Goal: Complete application form

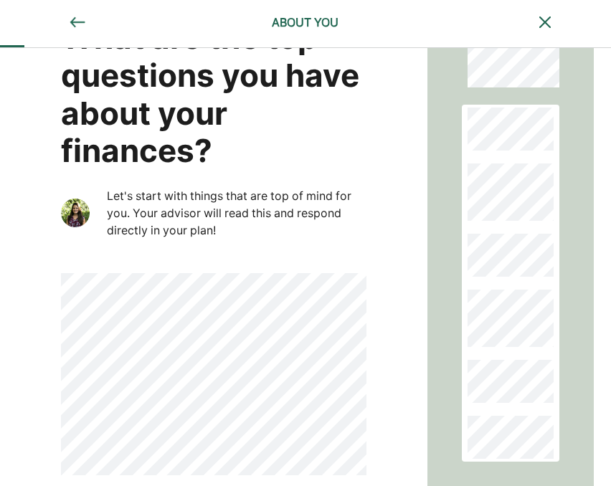
scroll to position [68, 0]
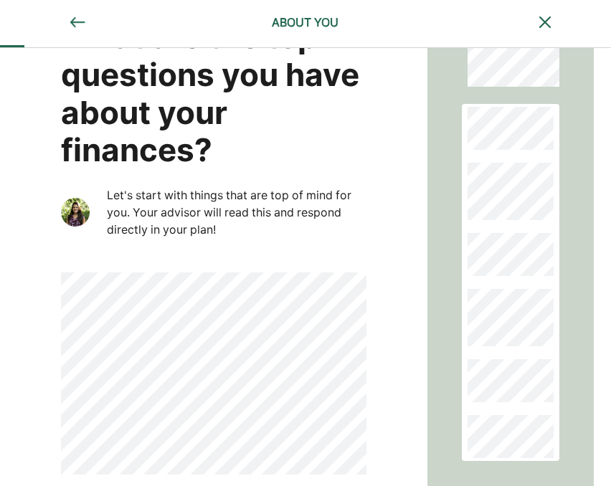
click at [56, 204] on div "What are the top questions you have about your finances? Let's start with thing…" at bounding box center [213, 271] width 427 height 580
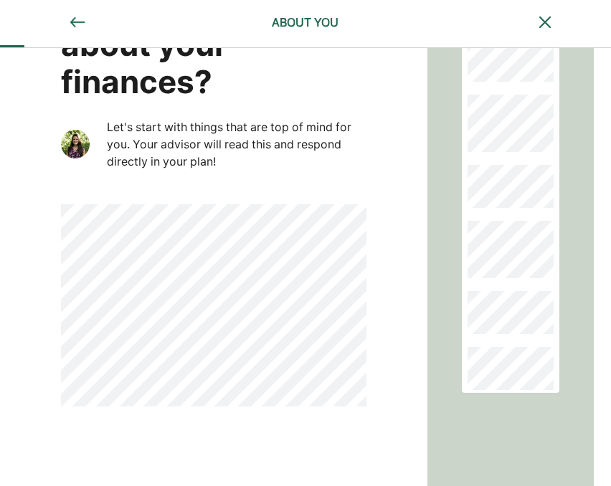
scroll to position [194, 0]
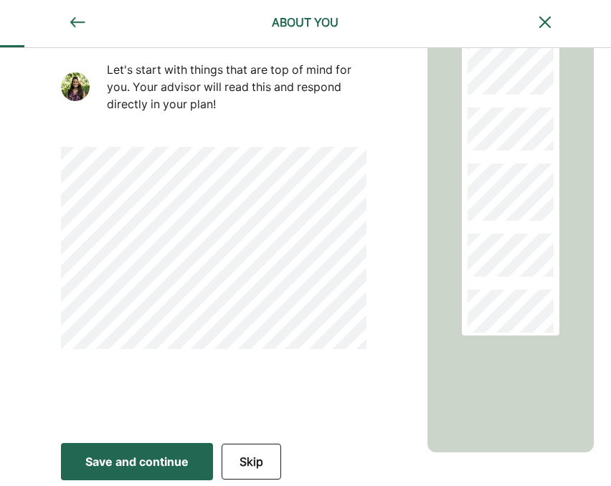
click at [133, 463] on div "Save and continue" at bounding box center [136, 461] width 103 height 17
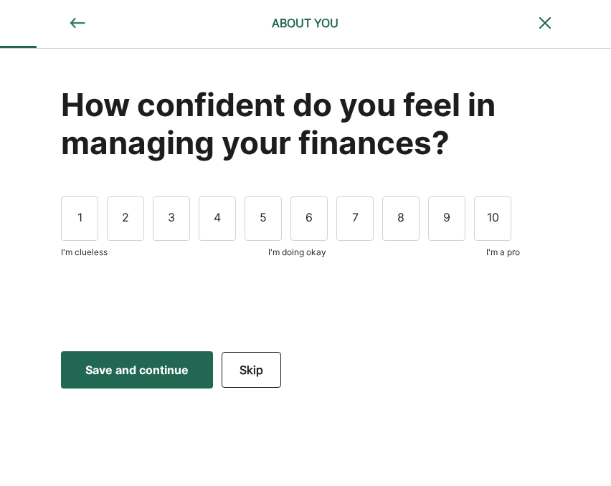
scroll to position [0, 0]
click at [311, 221] on div "6" at bounding box center [308, 218] width 37 height 44
click at [146, 374] on div "Save and continue" at bounding box center [136, 369] width 103 height 17
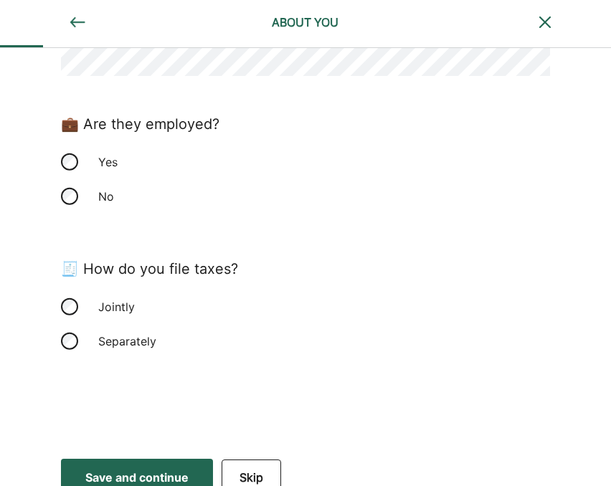
scroll to position [269, 0]
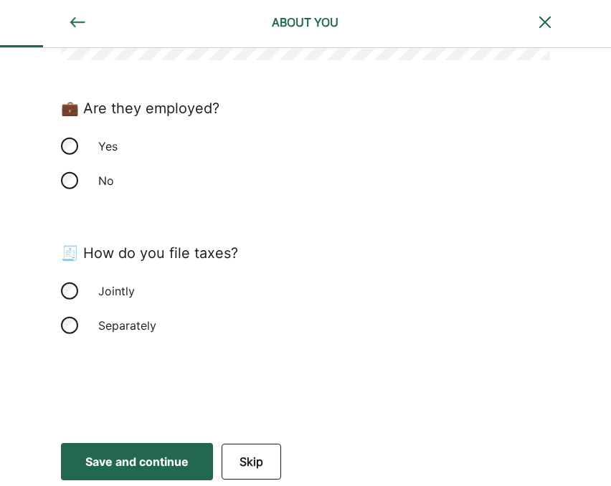
click at [168, 461] on div "Save and continue" at bounding box center [136, 461] width 103 height 17
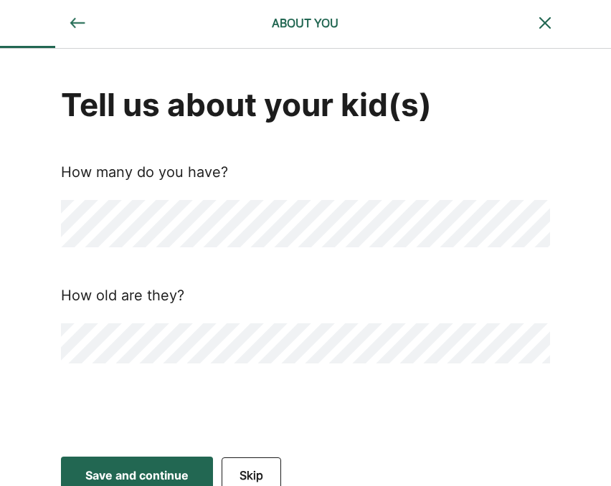
scroll to position [14, 0]
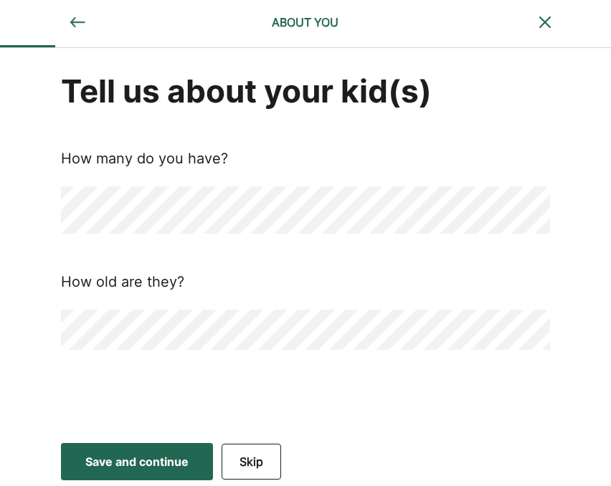
click at [162, 461] on div "Save and continue" at bounding box center [136, 461] width 103 height 17
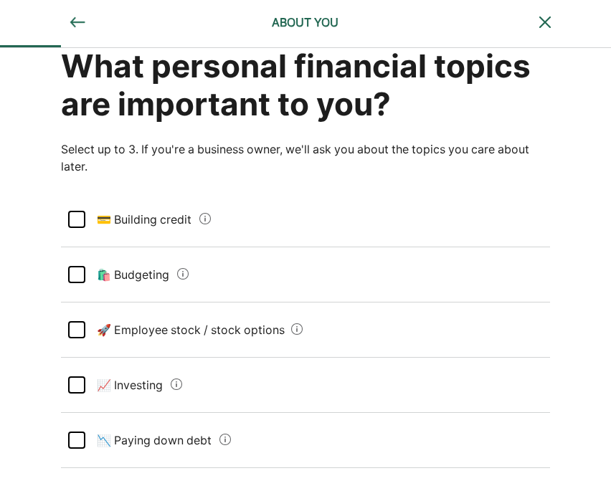
scroll to position [82, 0]
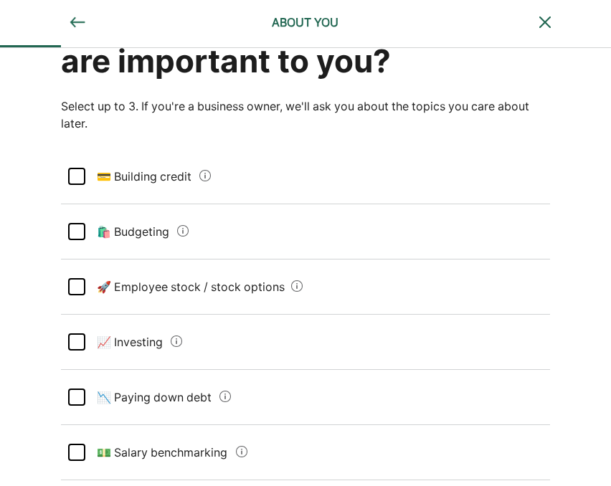
click at [75, 176] on div at bounding box center [76, 176] width 17 height 17
click at [77, 229] on div at bounding box center [76, 231] width 17 height 17
click at [77, 286] on div at bounding box center [76, 286] width 17 height 17
click at [75, 335] on div at bounding box center [76, 341] width 17 height 17
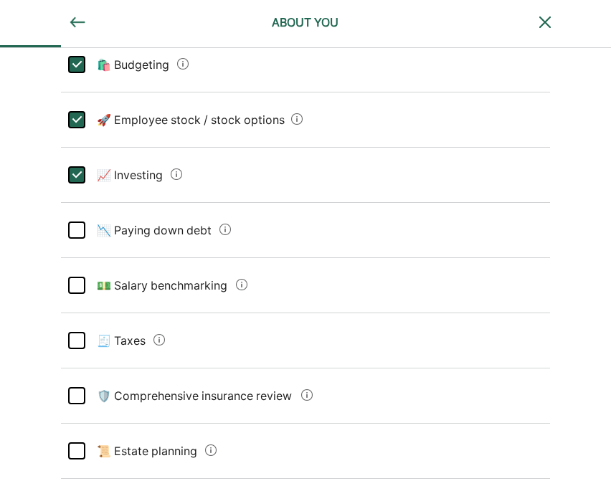
scroll to position [250, 0]
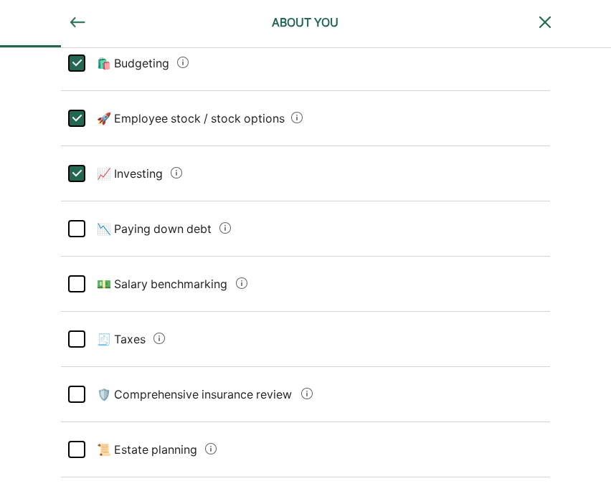
click at [77, 338] on div at bounding box center [76, 339] width 17 height 17
click at [77, 286] on div at bounding box center [76, 283] width 17 height 17
click at [73, 230] on div at bounding box center [76, 228] width 17 height 17
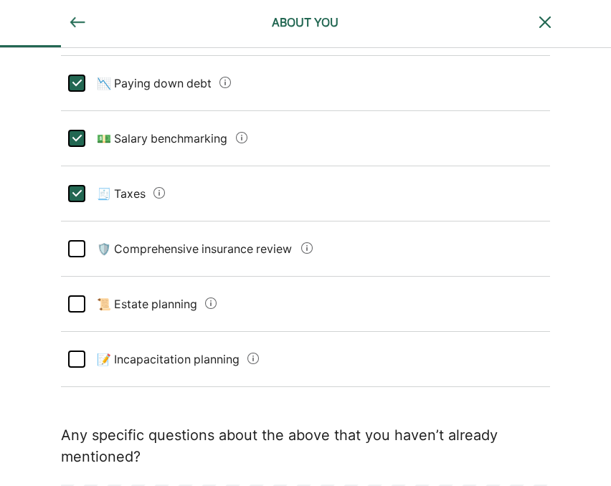
scroll to position [407, 0]
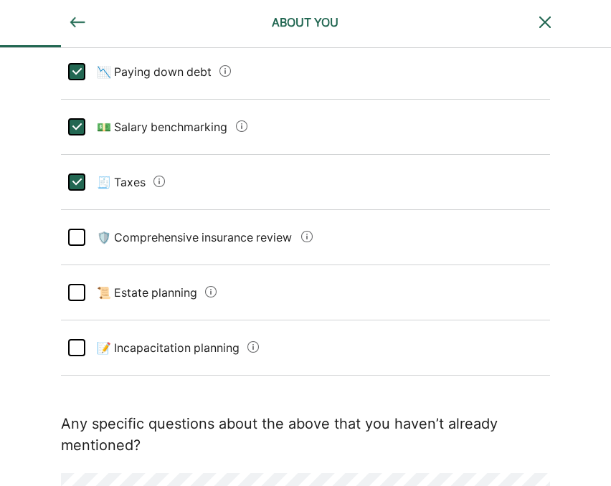
click at [80, 345] on div at bounding box center [76, 347] width 17 height 17
click at [73, 279] on div "📜 Estate planning" at bounding box center [305, 292] width 489 height 55
click at [67, 219] on div "🛡️ Comprehensive insurance review" at bounding box center [305, 237] width 489 height 55
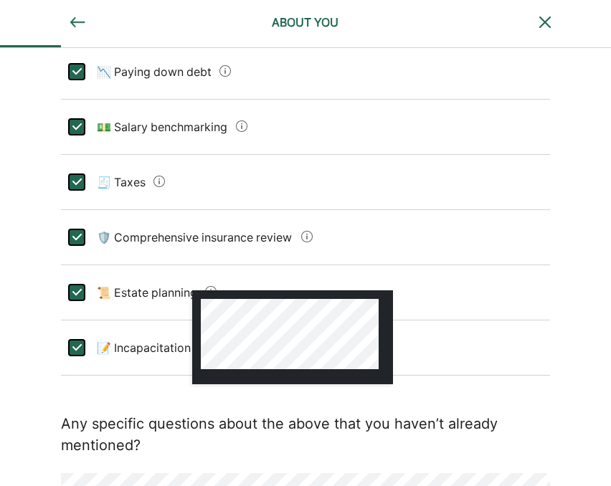
click at [214, 293] on div at bounding box center [292, 337] width 201 height 95
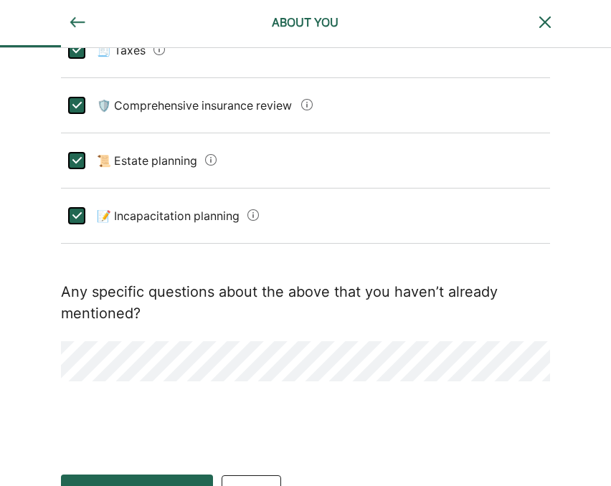
scroll to position [569, 0]
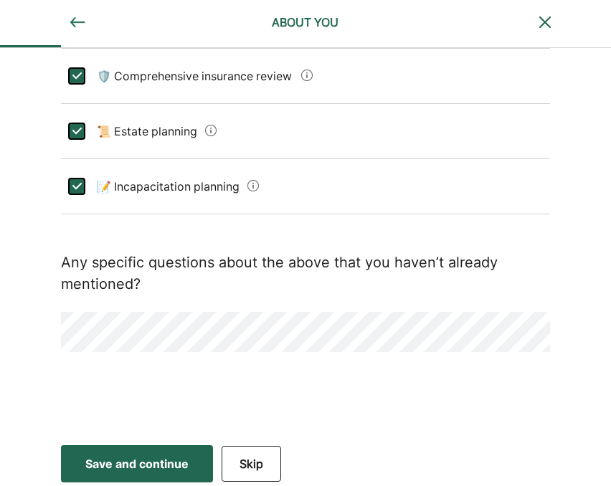
click at [136, 458] on div "Save and continue" at bounding box center [136, 463] width 103 height 17
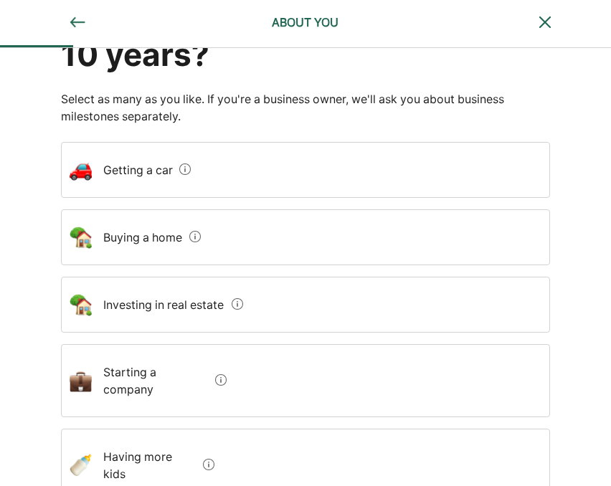
scroll to position [129, 0]
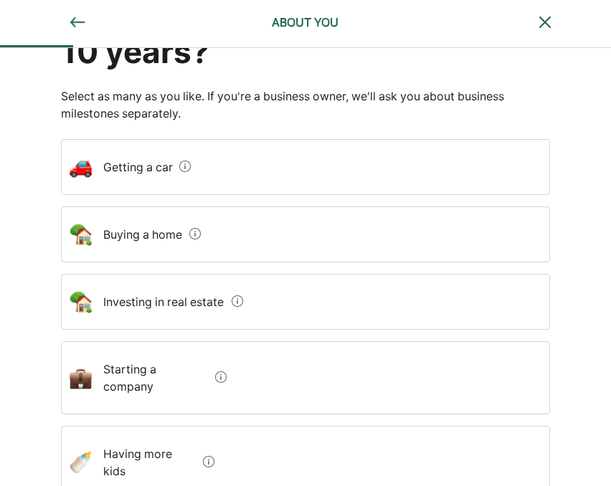
click at [343, 244] on div "Buying a home" at bounding box center [305, 235] width 489 height 56
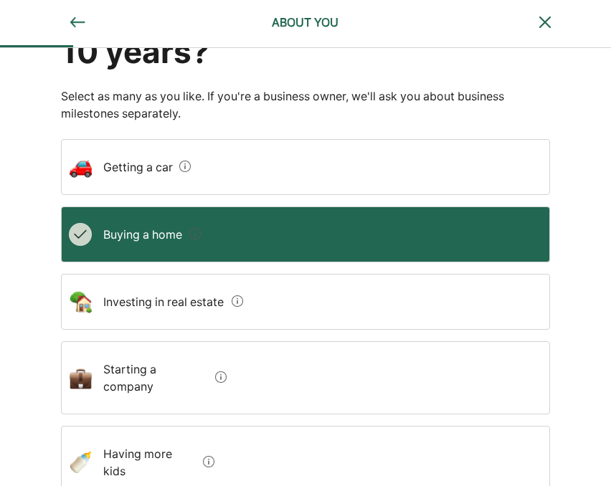
click at [334, 303] on div "Investing in real estate" at bounding box center [305, 302] width 489 height 56
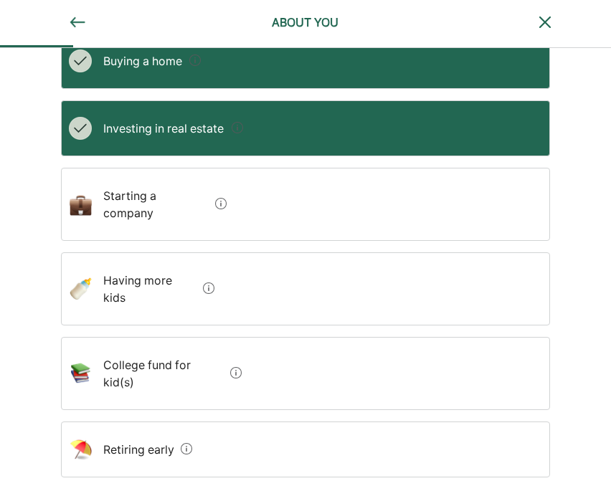
scroll to position [301, 0]
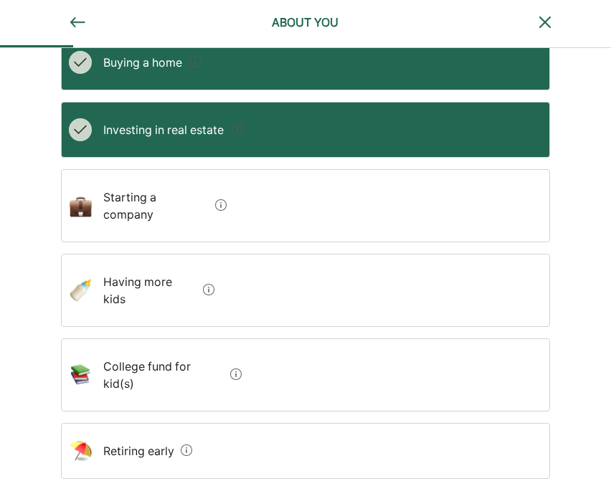
click at [449, 345] on div "College fund for kid(s)" at bounding box center [305, 374] width 489 height 73
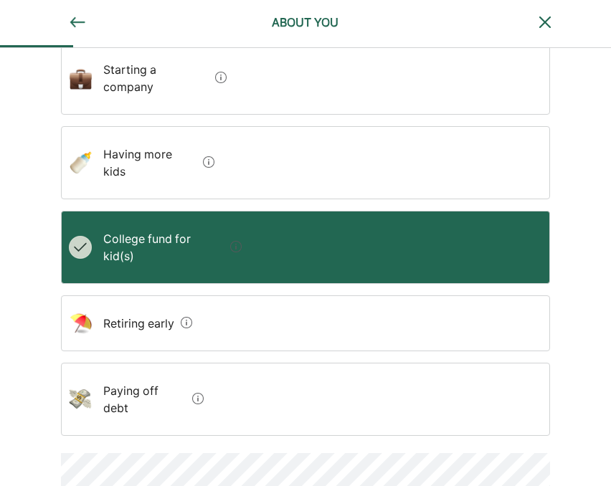
scroll to position [430, 0]
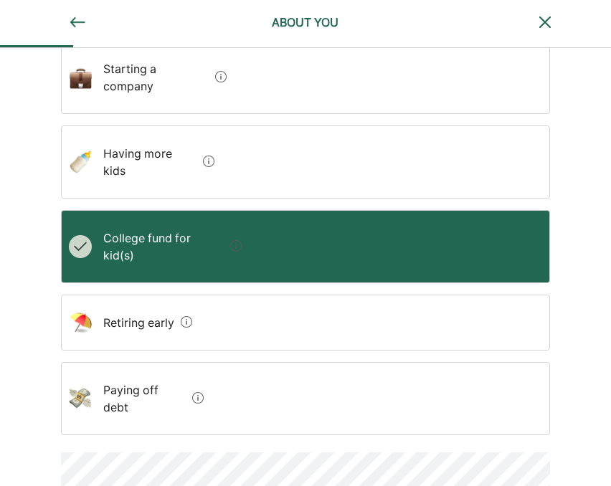
click at [438, 362] on div "Paying off debt" at bounding box center [305, 398] width 489 height 73
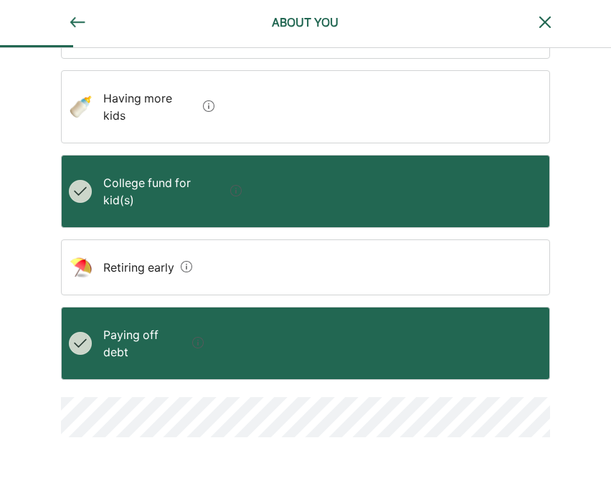
scroll to position [501, 0]
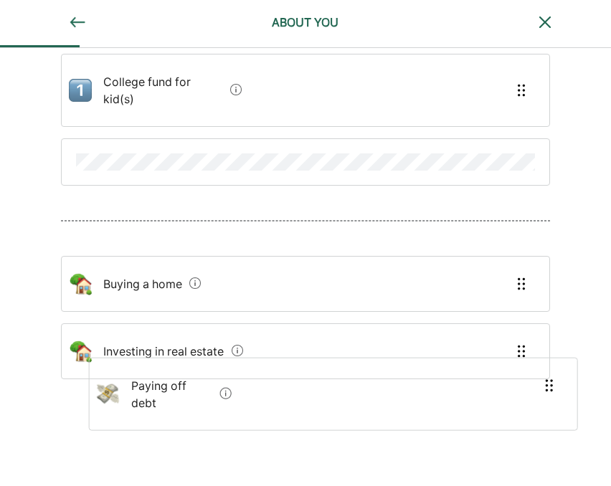
scroll to position [178, 0]
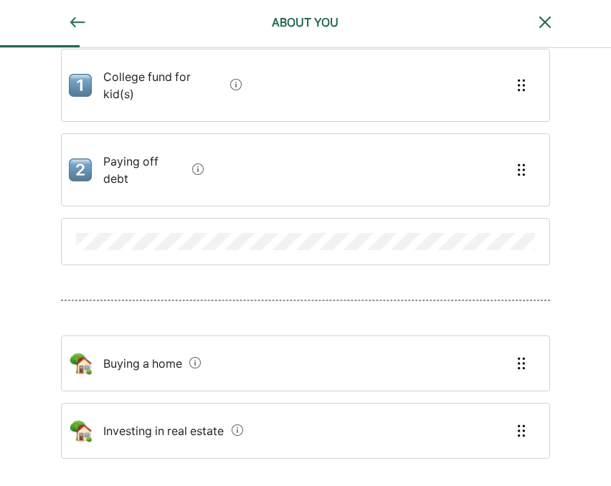
click at [238, 425] on img at bounding box center [237, 430] width 11 height 11
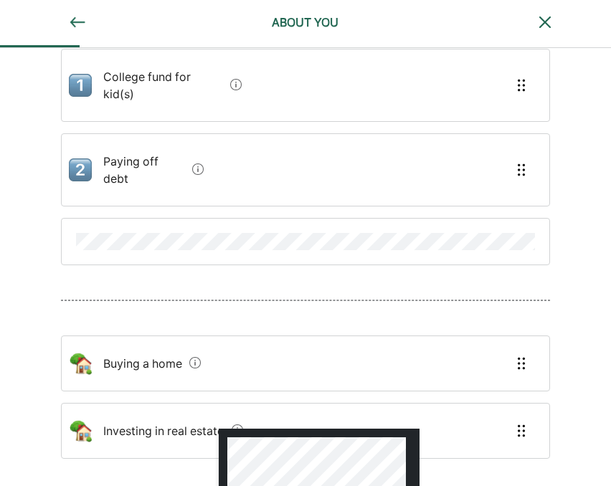
click at [181, 447] on div "College fund for kid(s) Paying off debt Buying a home Investing in real estate" at bounding box center [306, 214] width 612 height 686
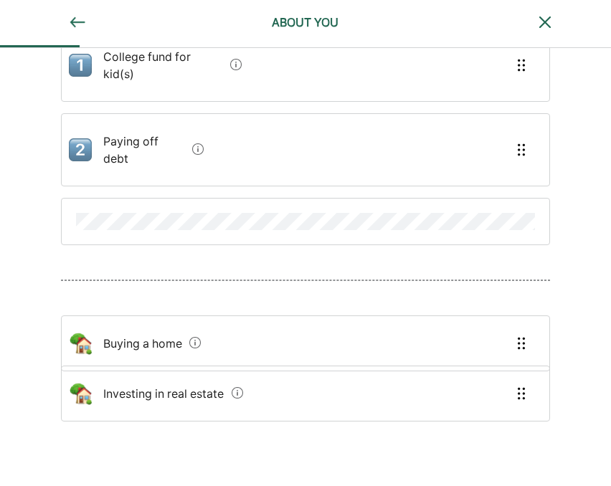
scroll to position [201, 0]
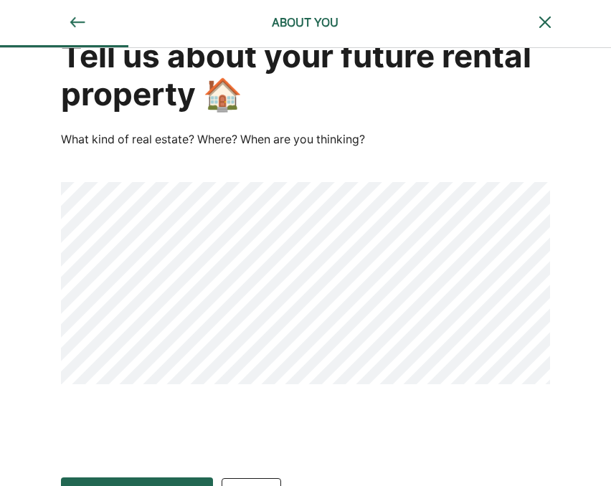
scroll to position [0, 0]
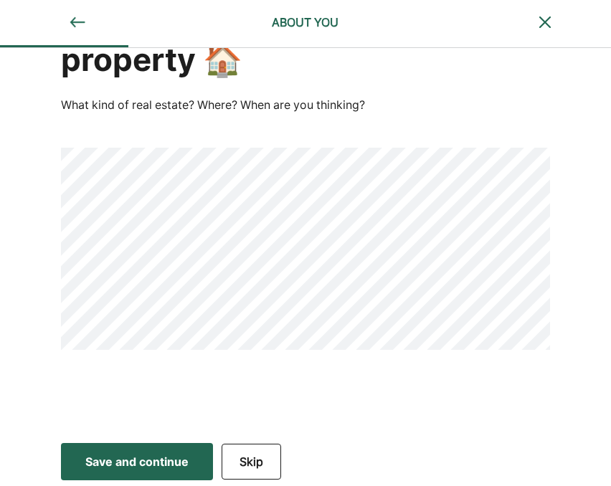
click at [141, 457] on div "Save and continue" at bounding box center [136, 461] width 103 height 17
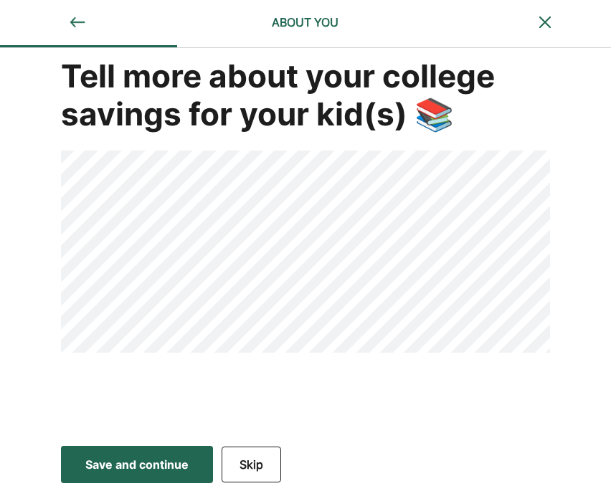
scroll to position [32, 0]
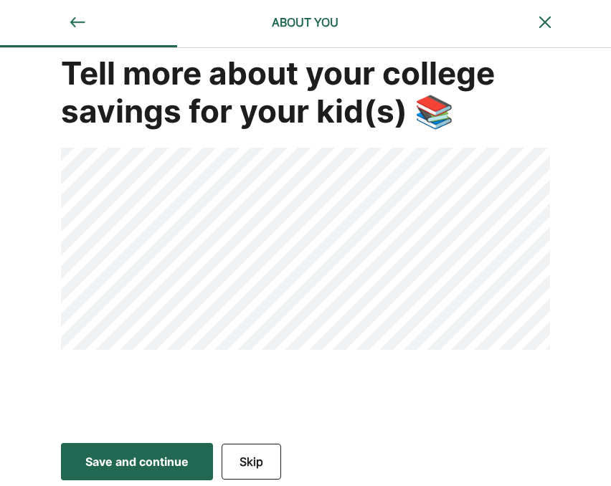
click at [120, 458] on div "Save and continue" at bounding box center [136, 461] width 103 height 17
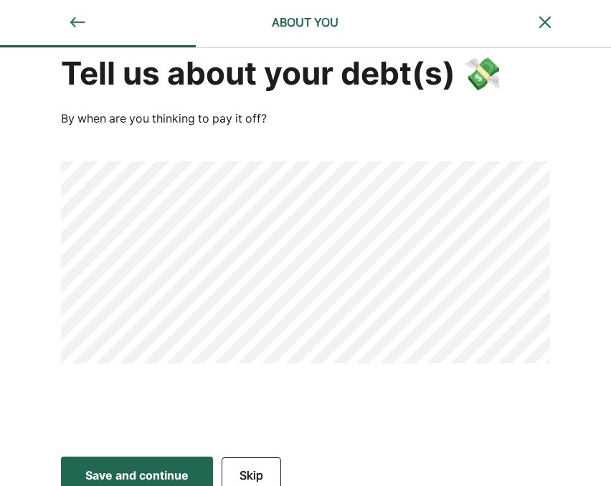
scroll to position [0, 0]
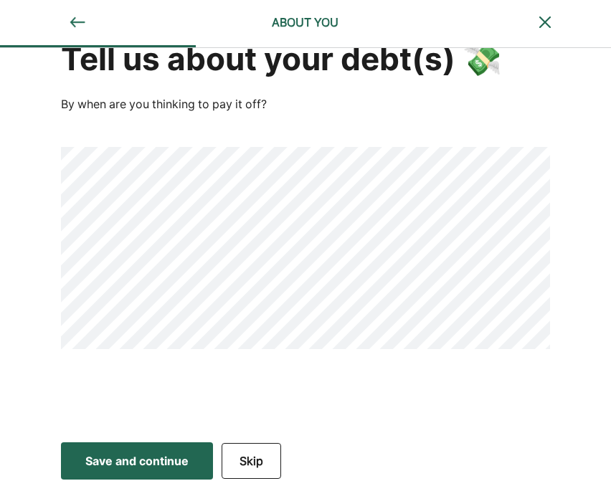
click at [143, 471] on button "Save and continue Save Save and continue" at bounding box center [137, 460] width 152 height 37
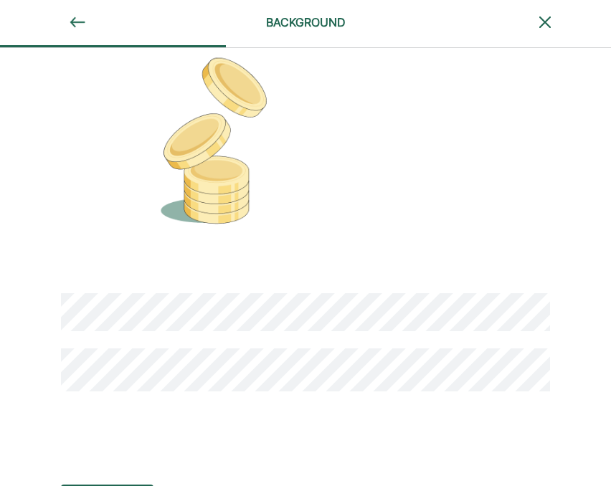
scroll to position [77, 0]
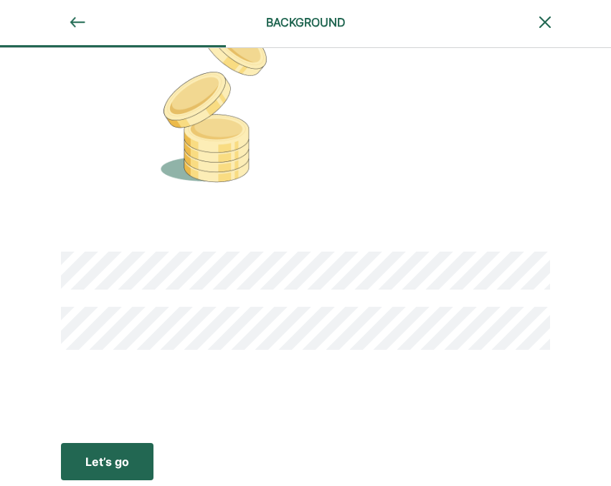
click at [121, 457] on div "Let’s go" at bounding box center [107, 461] width 44 height 17
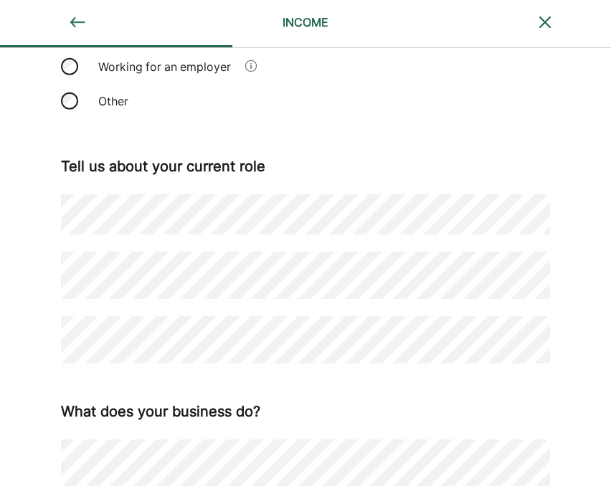
scroll to position [193, 0]
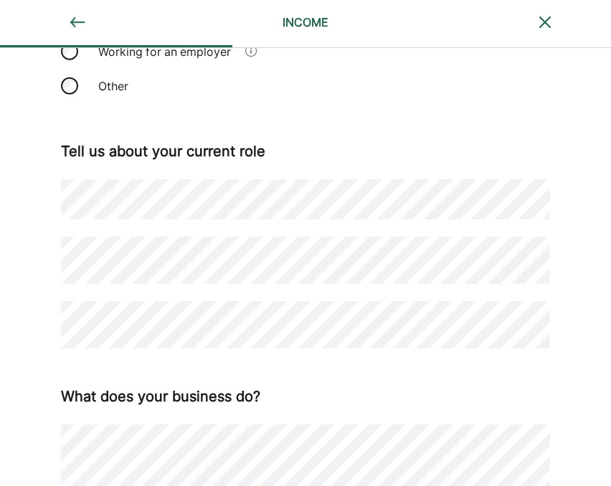
click at [0, 293] on html "INCOME How do you make money ? What is your primary source of income? Self-empl…" at bounding box center [305, 50] width 611 height 486
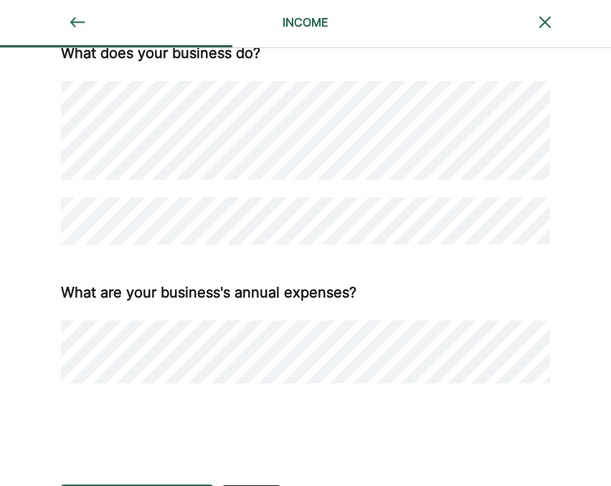
scroll to position [578, 0]
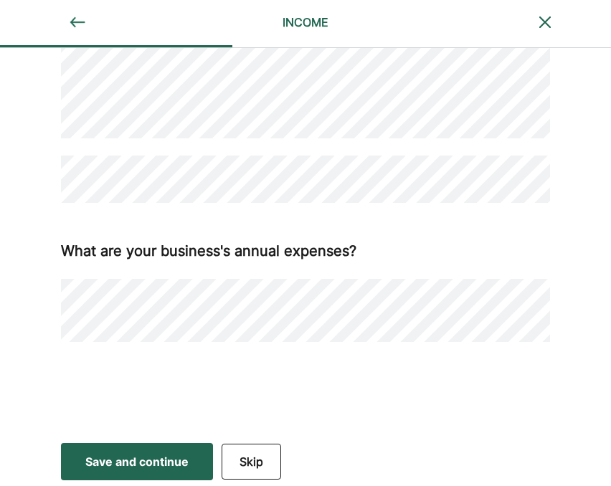
click at [124, 460] on div "Save and continue" at bounding box center [136, 461] width 103 height 17
click at [123, 453] on div "Save and continue" at bounding box center [136, 461] width 103 height 17
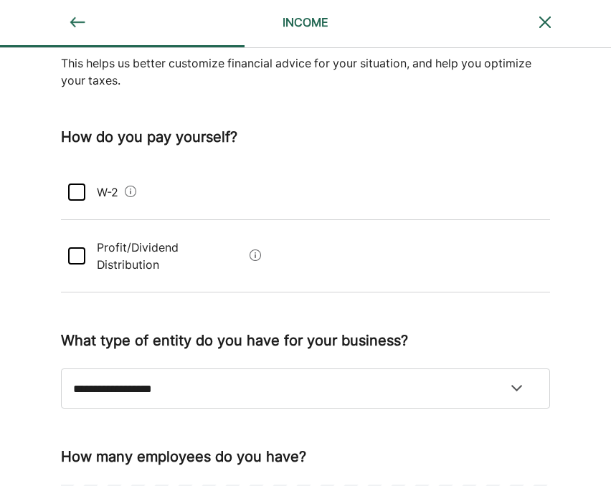
scroll to position [125, 0]
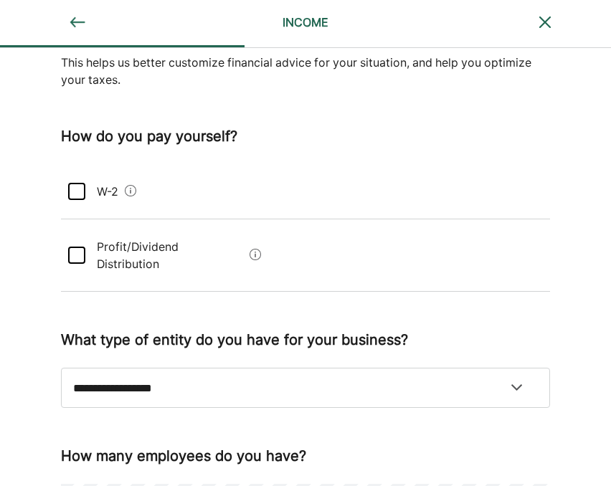
click at [85, 187] on div at bounding box center [76, 191] width 17 height 17
click at [71, 247] on div at bounding box center [76, 255] width 17 height 17
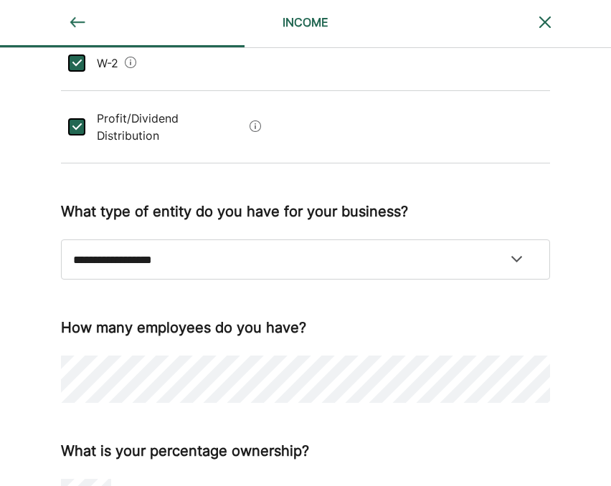
scroll to position [255, 0]
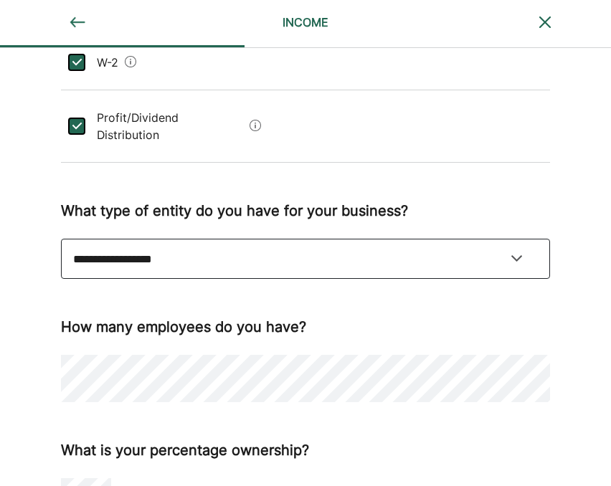
click at [477, 249] on select "**********" at bounding box center [305, 259] width 489 height 40
select select "**********"
click at [61, 239] on select "**********" at bounding box center [305, 259] width 489 height 40
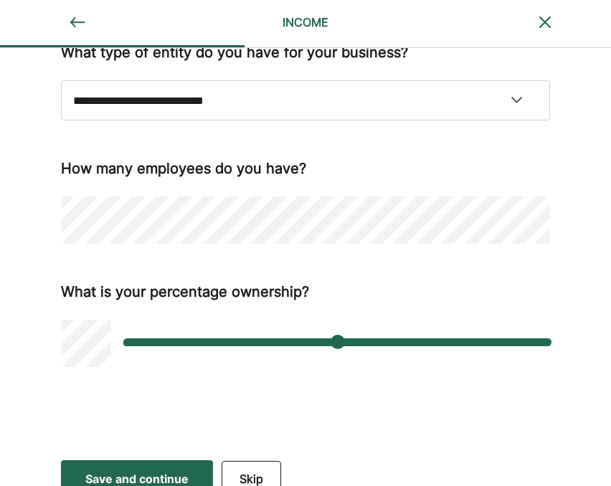
click at [121, 470] on div "Save and continue" at bounding box center [136, 478] width 103 height 17
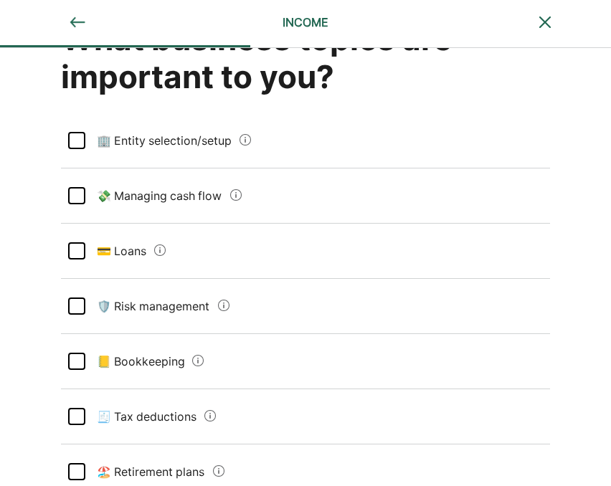
scroll to position [71, 0]
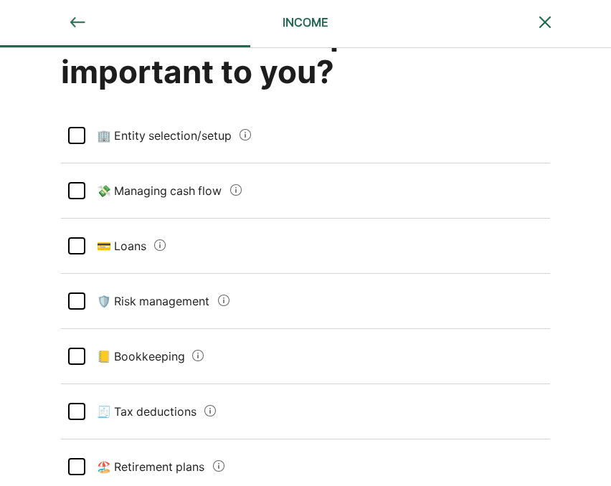
click at [73, 299] on div at bounding box center [76, 301] width 17 height 17
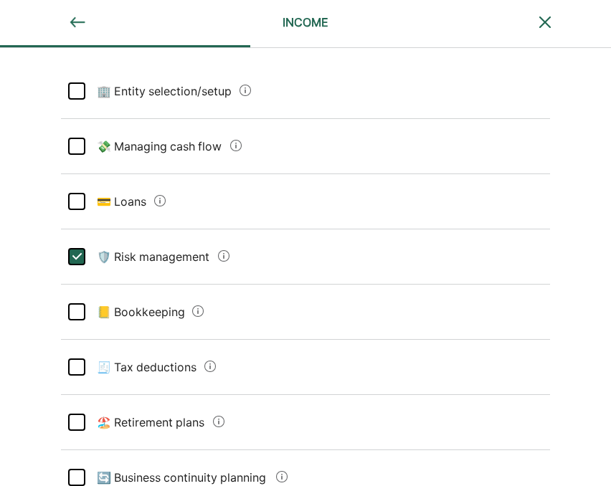
scroll to position [141, 0]
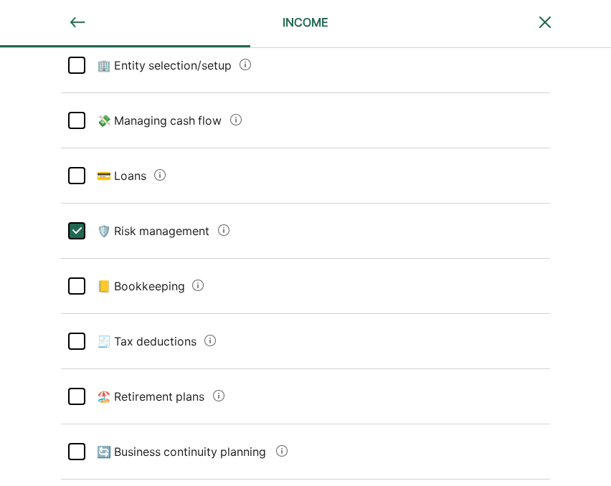
click at [72, 176] on div at bounding box center [76, 175] width 17 height 17
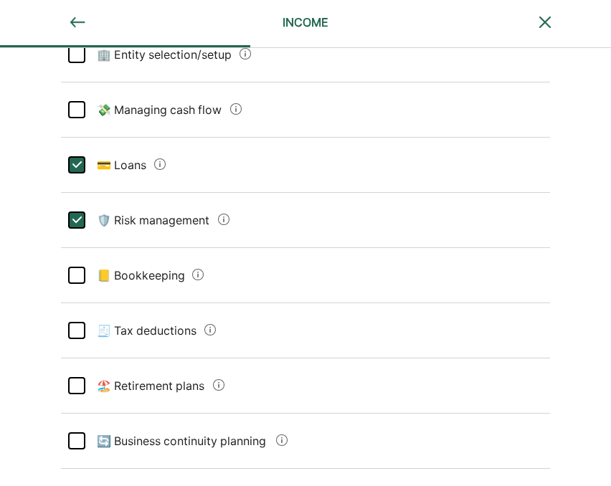
scroll to position [151, 0]
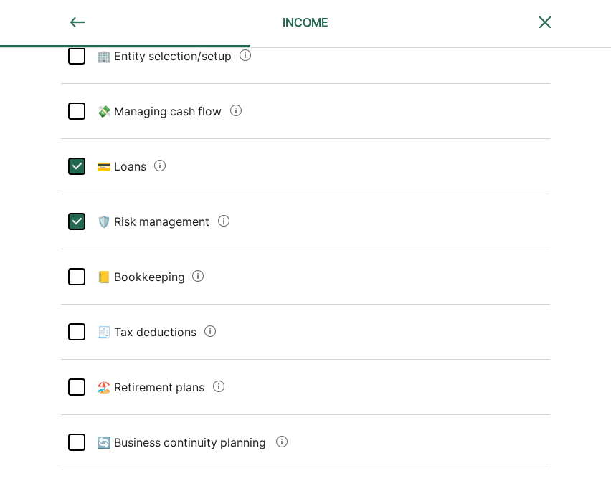
click at [76, 165] on div "L" at bounding box center [75, 165] width 17 height 17
click at [76, 114] on div at bounding box center [76, 111] width 17 height 17
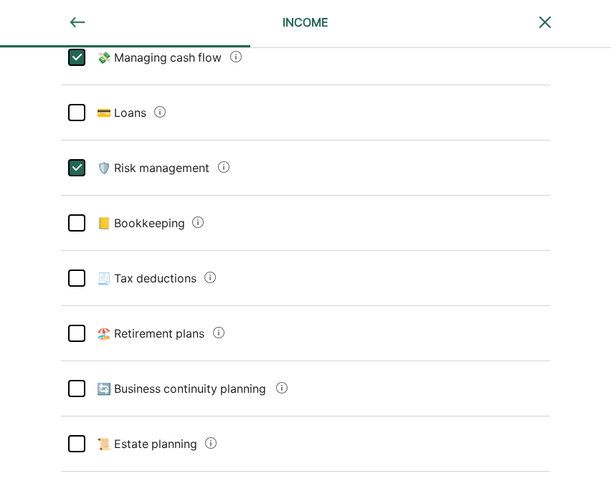
scroll to position [205, 0]
click at [76, 279] on div at bounding box center [76, 277] width 17 height 17
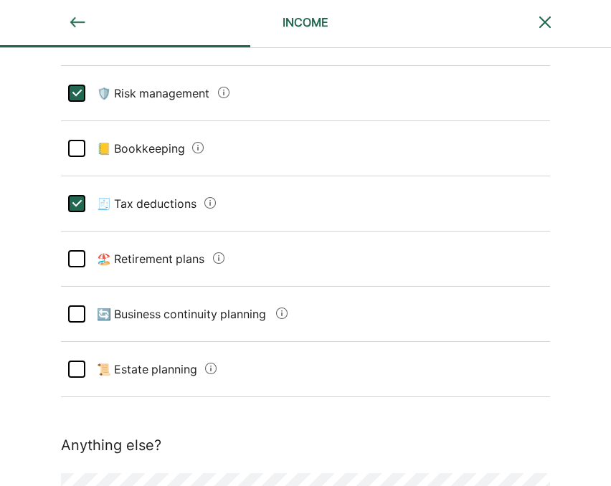
scroll to position [281, 0]
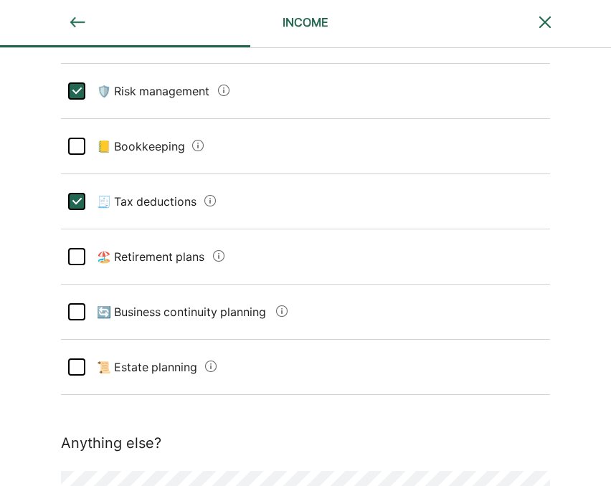
click at [70, 312] on div at bounding box center [76, 311] width 17 height 17
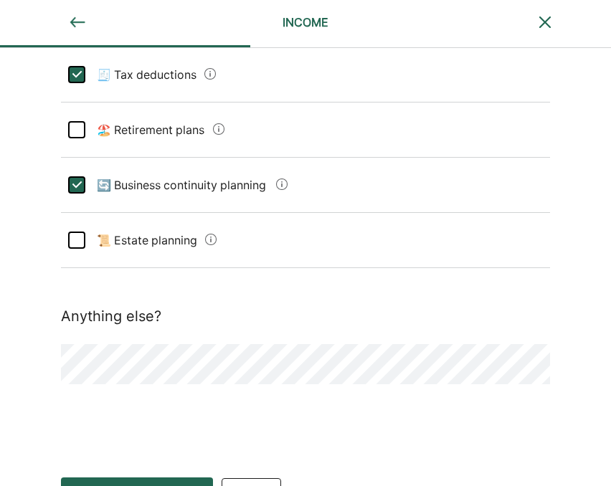
scroll to position [440, 0]
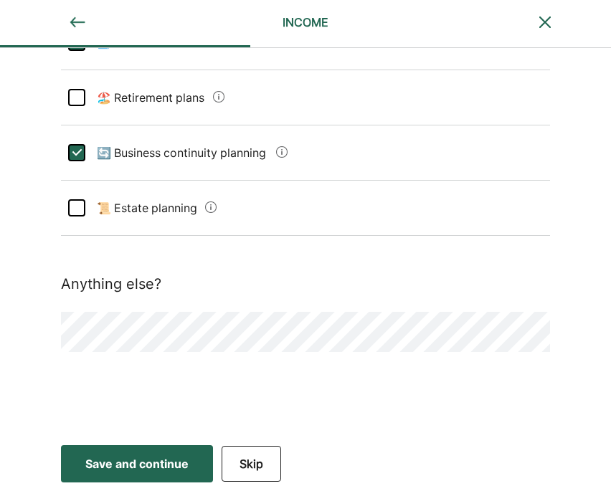
click at [133, 463] on div "Save and continue" at bounding box center [136, 463] width 103 height 17
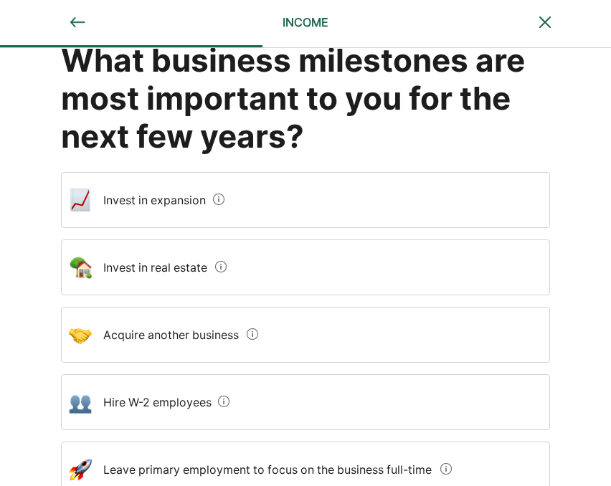
scroll to position [47, 0]
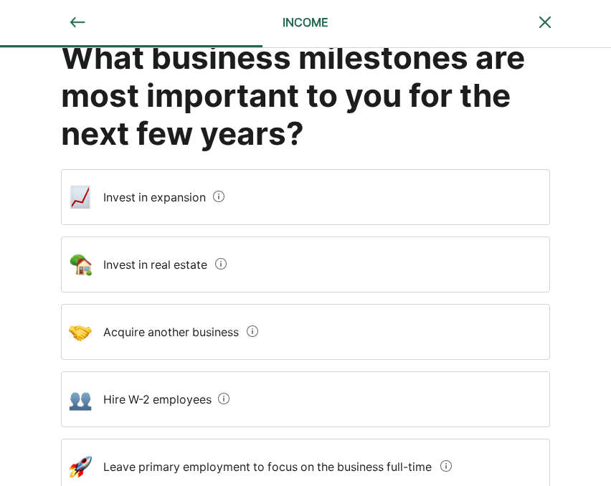
click at [109, 206] on expansion "Invest in expansion" at bounding box center [149, 197] width 115 height 40
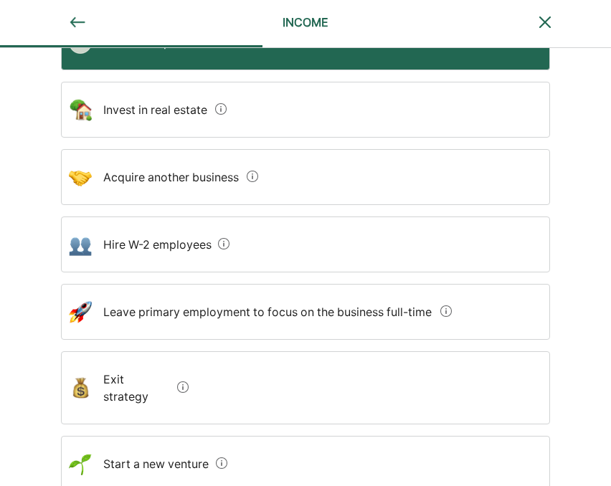
click at [122, 250] on employees "Hire W-2 employees" at bounding box center [152, 244] width 120 height 40
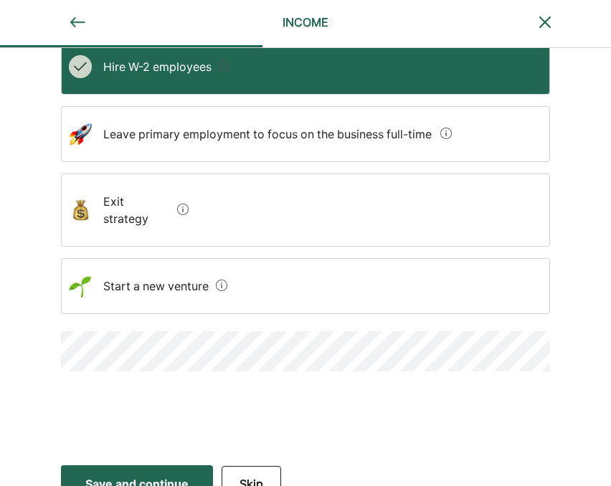
scroll to position [381, 0]
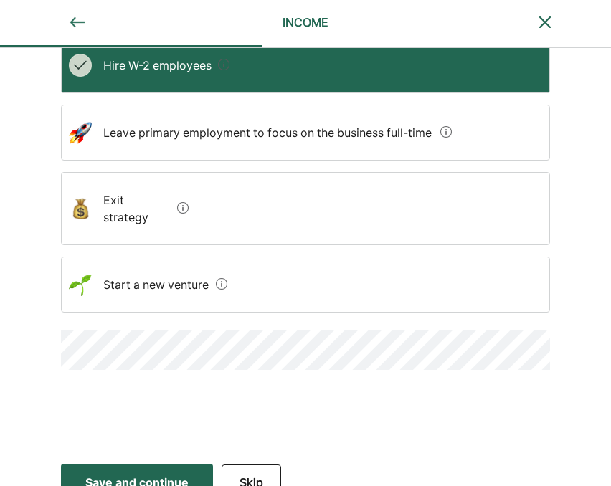
click at [113, 474] on div "Save and continue" at bounding box center [136, 482] width 103 height 17
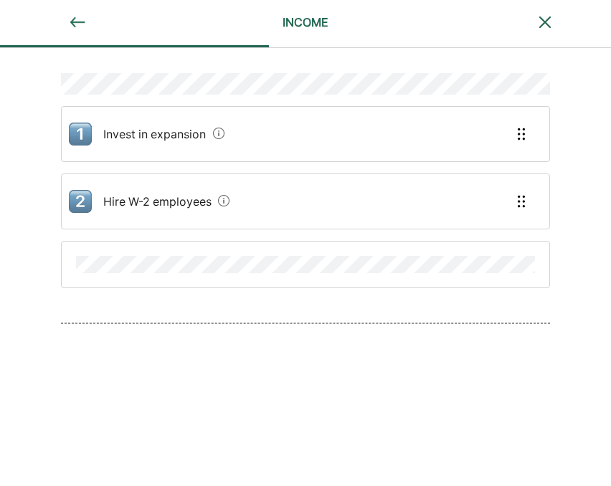
scroll to position [199, 0]
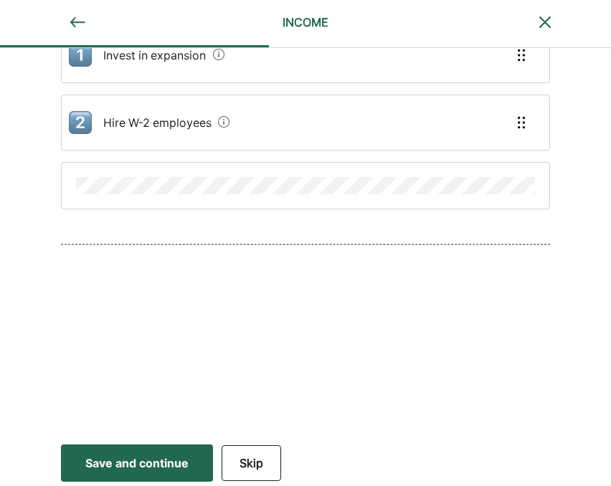
click at [148, 455] on div "Save and continue" at bounding box center [136, 463] width 103 height 17
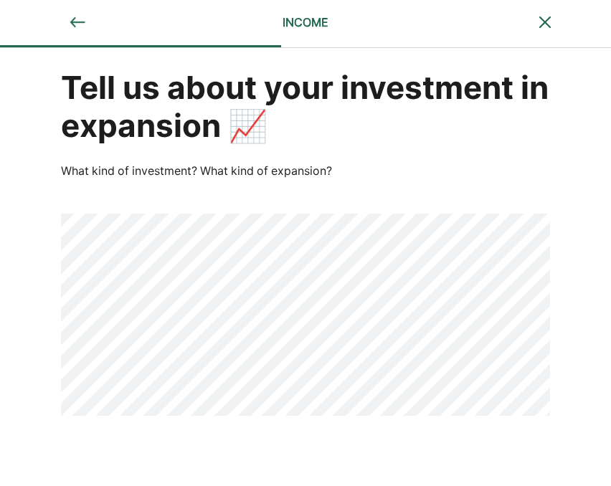
scroll to position [0, 0]
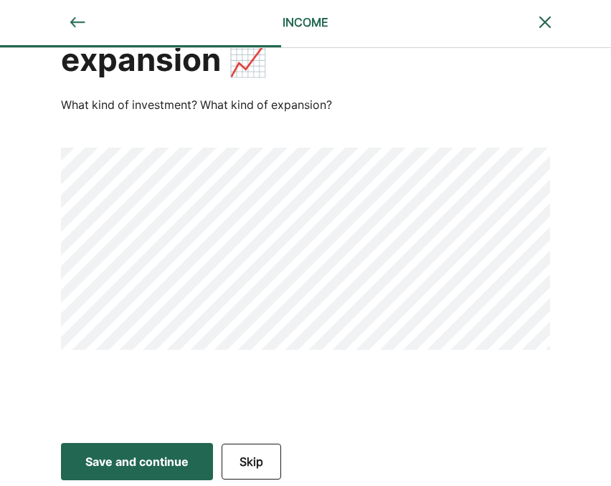
click at [155, 460] on div "Save and continue" at bounding box center [136, 461] width 103 height 17
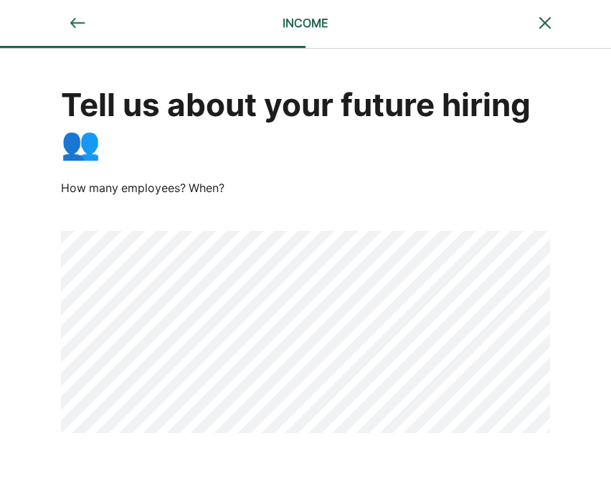
scroll to position [83, 0]
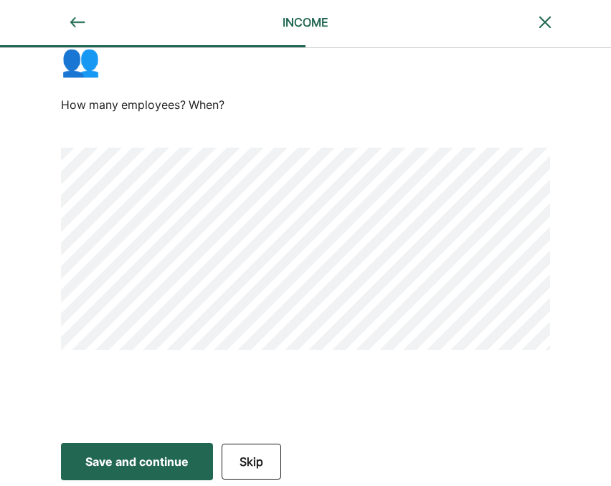
click at [153, 470] on button "Save and continue Save Save and continue" at bounding box center [137, 461] width 152 height 37
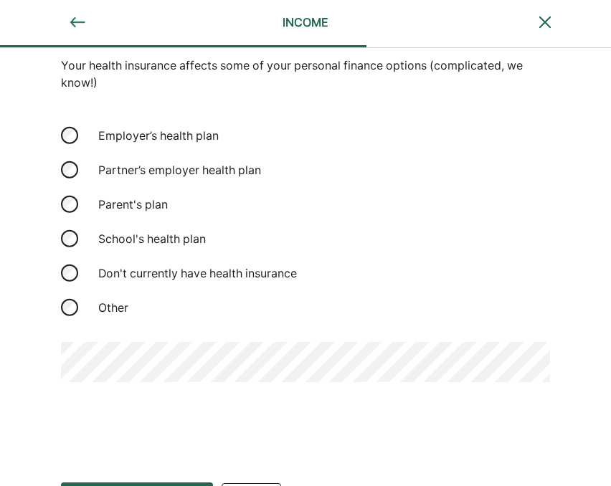
scroll to position [162, 0]
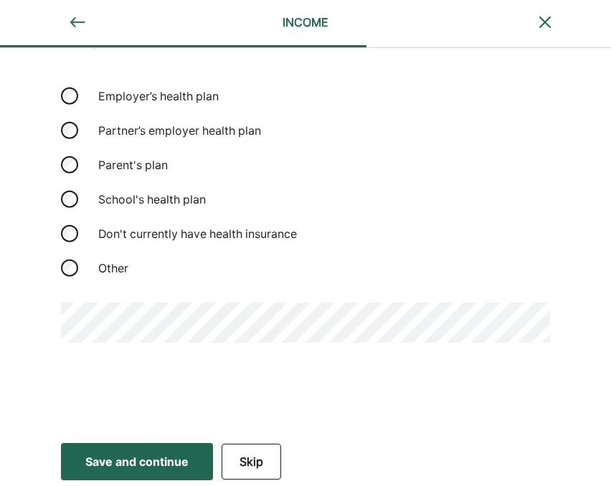
click at [141, 448] on button "Save and continue Save Save and continue" at bounding box center [137, 461] width 152 height 37
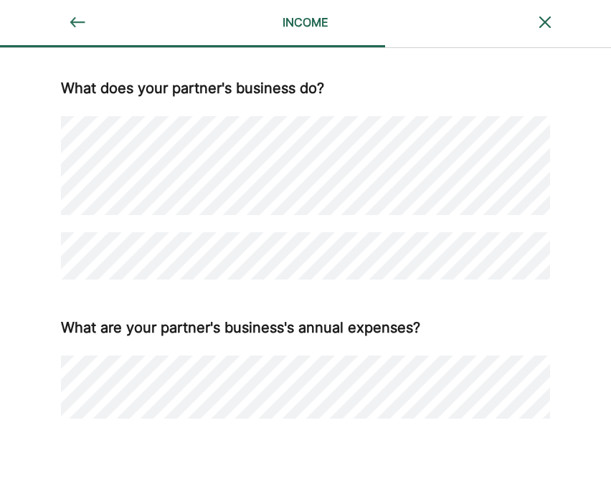
scroll to position [630, 0]
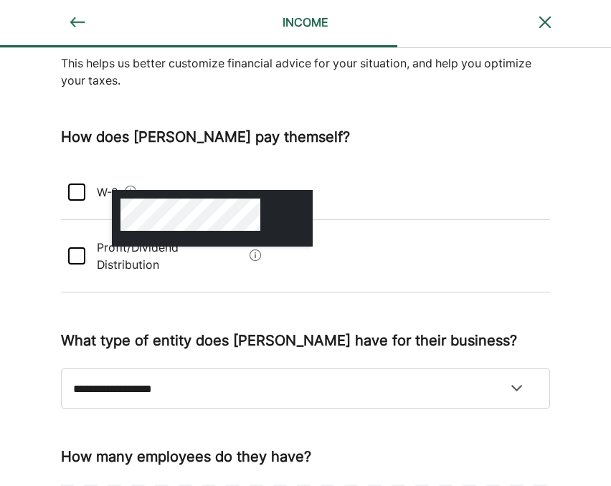
scroll to position [125, 0]
click at [76, 255] on div "Profit/Dividend Distribution" at bounding box center [305, 256] width 489 height 72
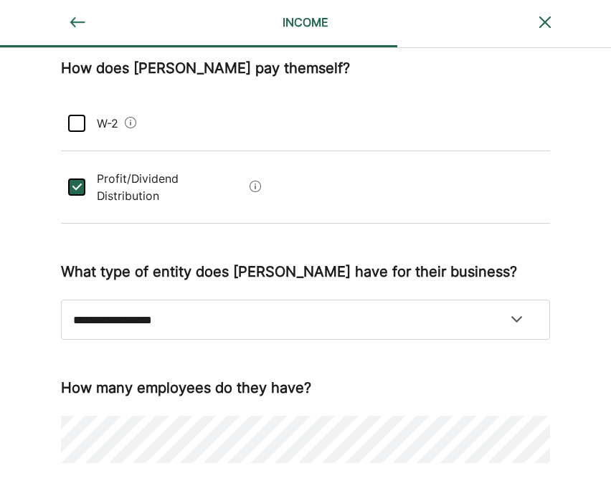
scroll to position [209, 0]
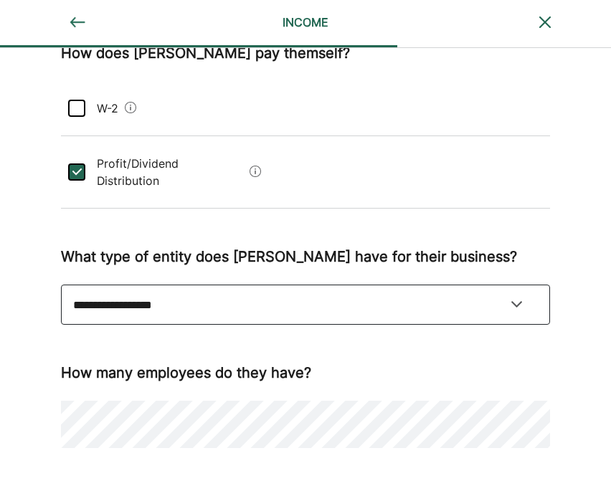
click at [80, 285] on select "**********" at bounding box center [305, 305] width 489 height 40
click at [75, 290] on select "**********" at bounding box center [305, 305] width 489 height 40
select select "**********"
click at [61, 291] on select "**********" at bounding box center [305, 305] width 489 height 40
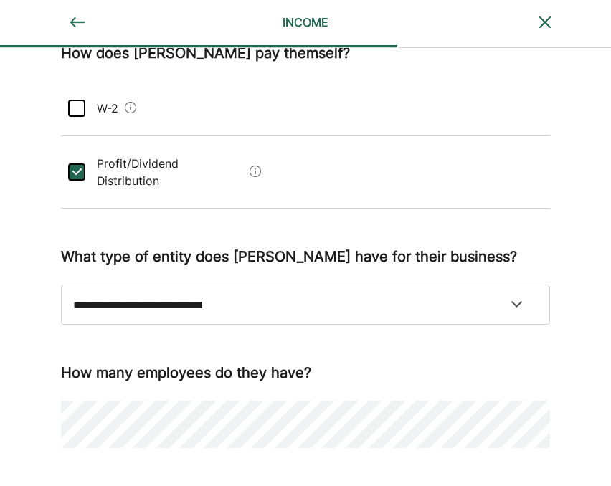
click at [213, 364] on b "How many employees do they have?" at bounding box center [186, 372] width 250 height 17
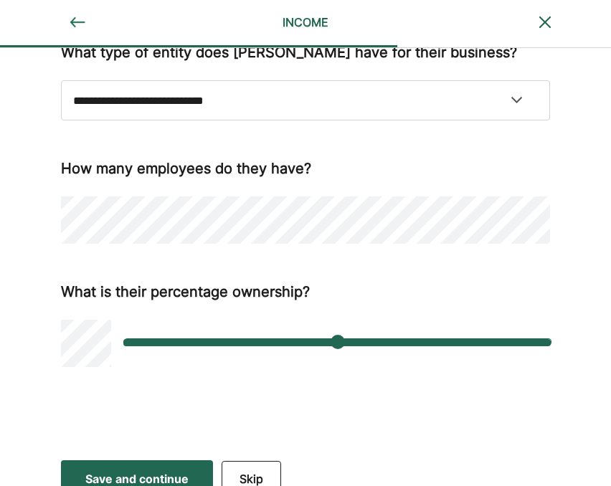
click at [146, 470] on div "Save and continue" at bounding box center [136, 478] width 103 height 17
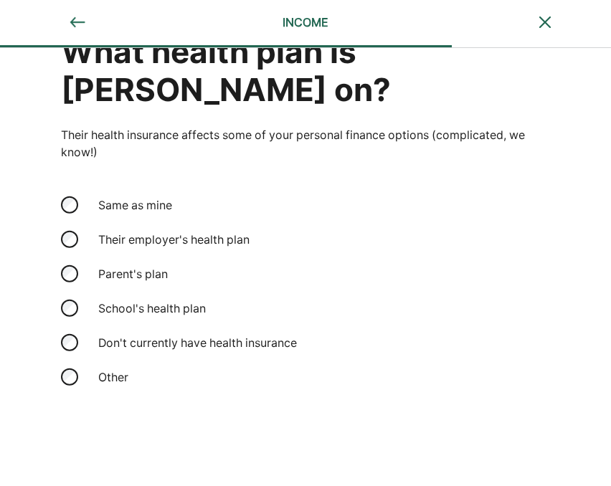
scroll to position [67, 0]
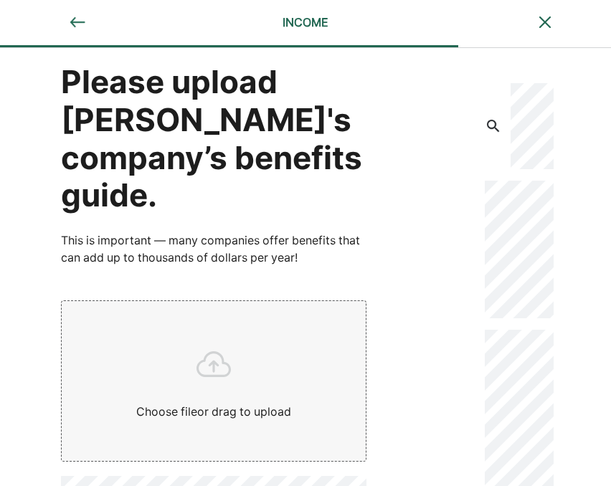
scroll to position [0, 0]
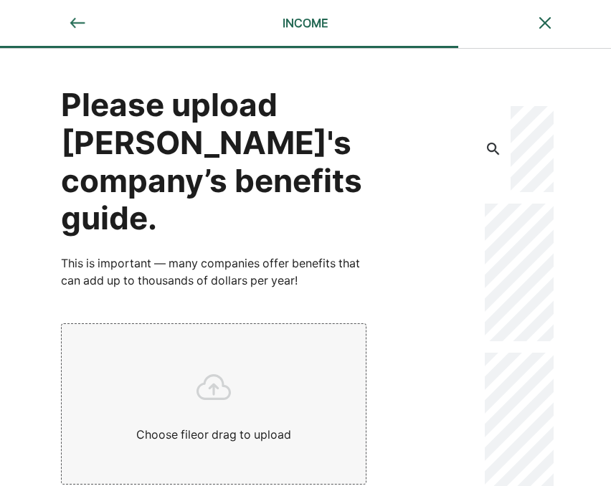
click at [72, 24] on img at bounding box center [77, 22] width 17 height 17
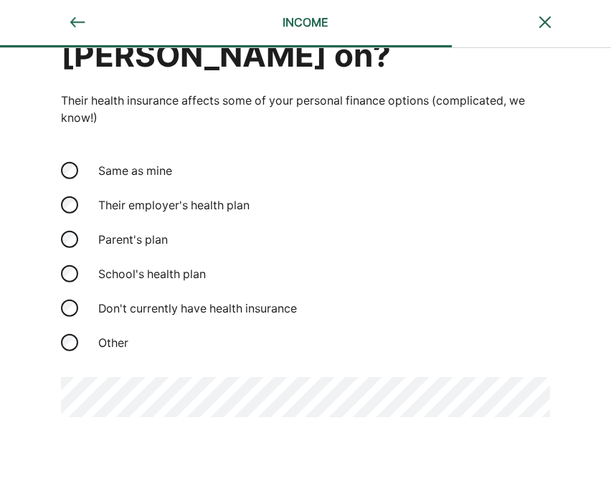
scroll to position [124, 0]
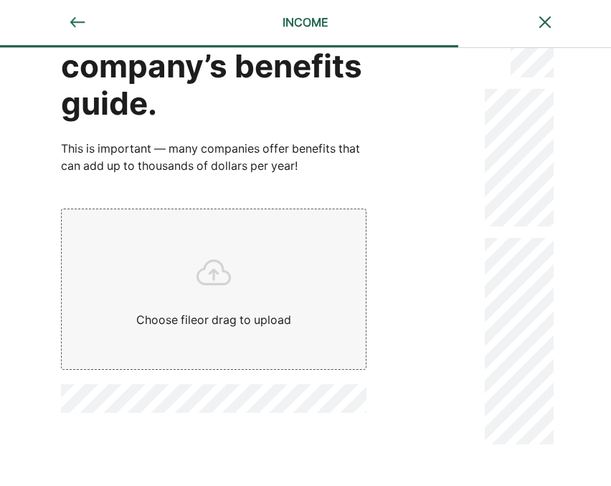
scroll to position [181, 0]
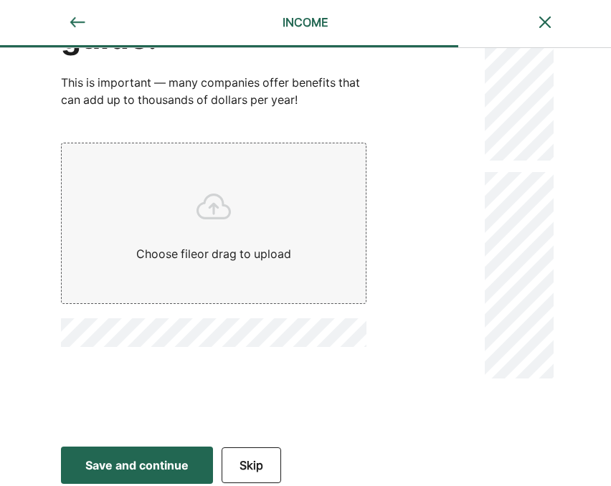
click at [136, 457] on div "Save and continue" at bounding box center [136, 465] width 103 height 17
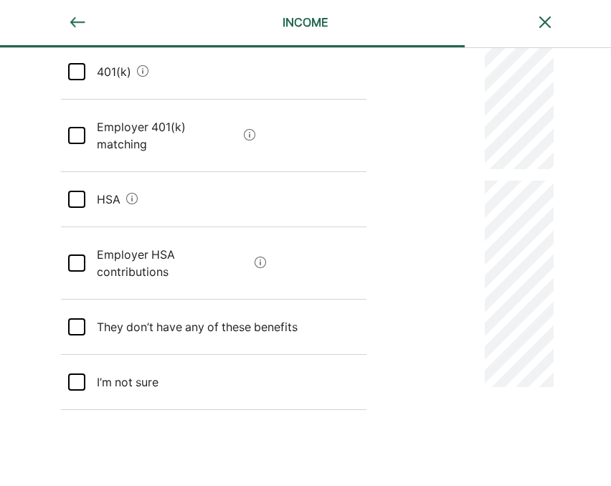
scroll to position [173, 0]
click at [75, 318] on div at bounding box center [76, 326] width 17 height 17
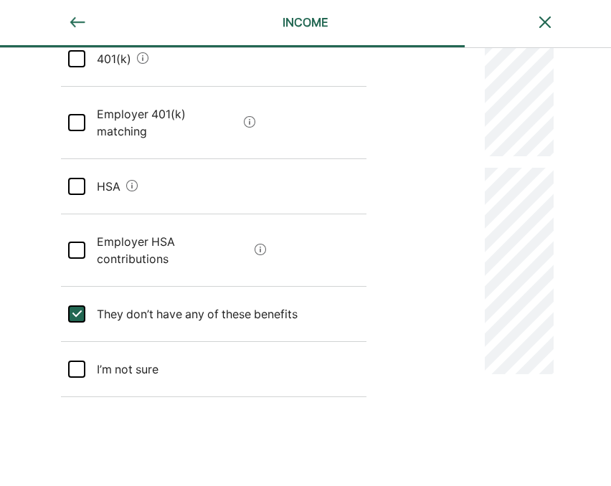
scroll to position [197, 0]
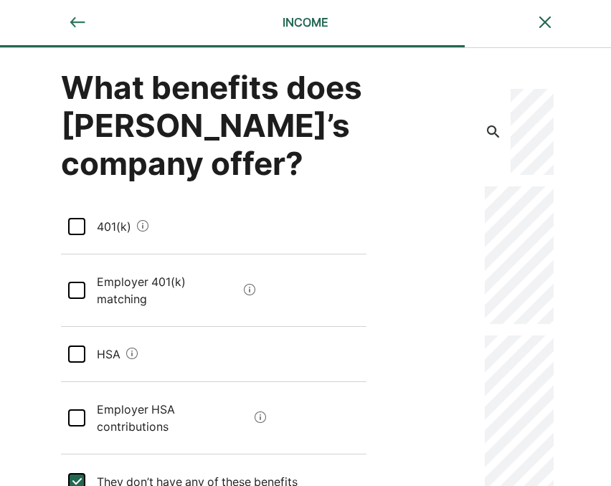
scroll to position [0, 0]
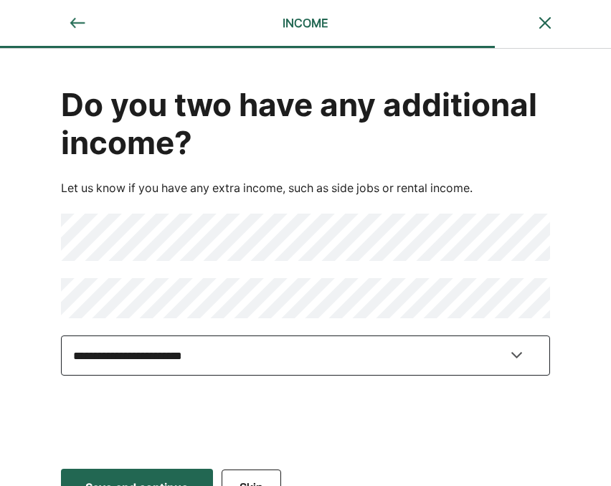
click at [290, 352] on select "**********" at bounding box center [305, 356] width 489 height 40
select select "**********"
click at [61, 336] on select "**********" at bounding box center [305, 356] width 489 height 40
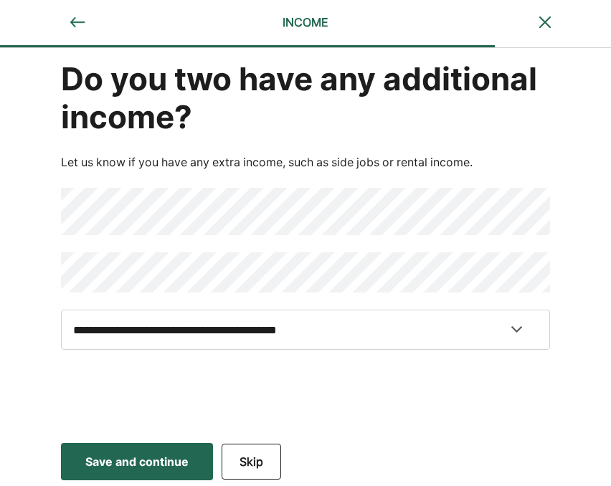
click at [159, 468] on div "Save and continue" at bounding box center [136, 461] width 103 height 17
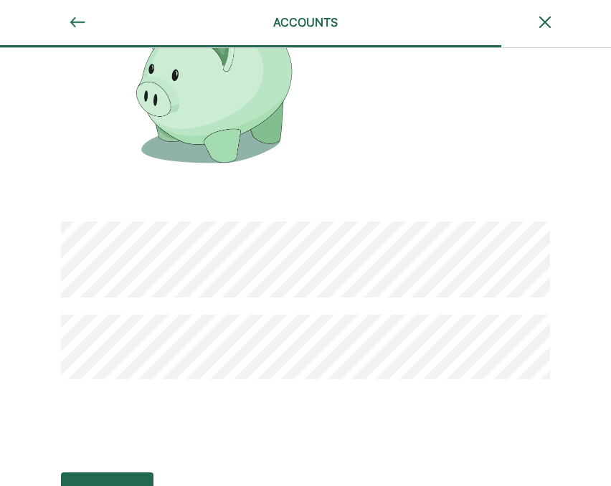
scroll to position [137, 0]
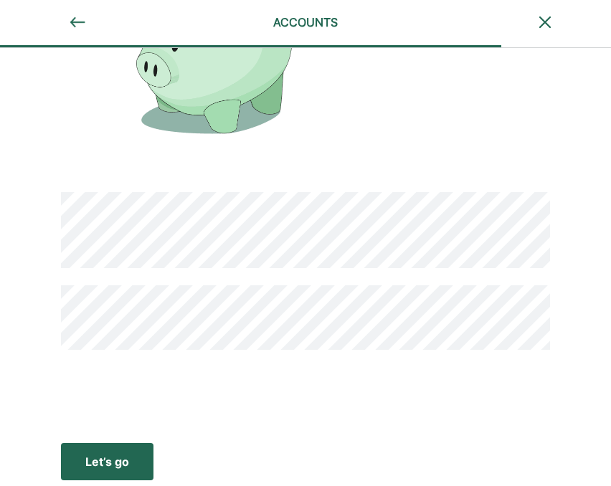
click at [96, 454] on div "Let’s go" at bounding box center [107, 461] width 44 height 17
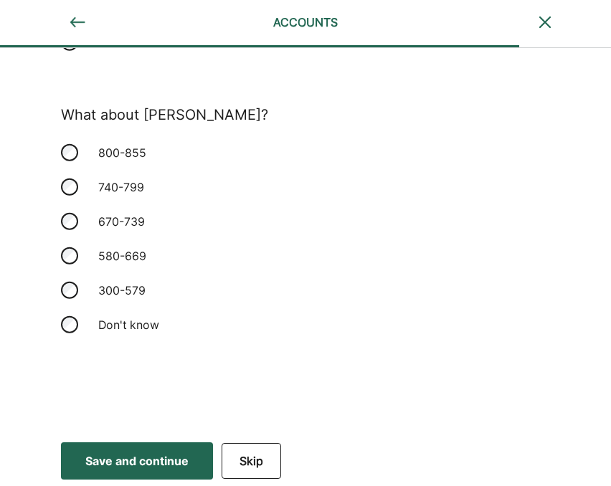
scroll to position [332, 0]
click at [135, 465] on div "Save and continue" at bounding box center [136, 461] width 103 height 17
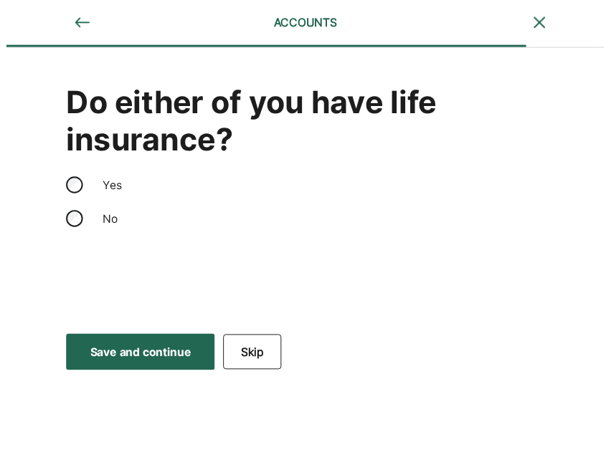
scroll to position [0, 0]
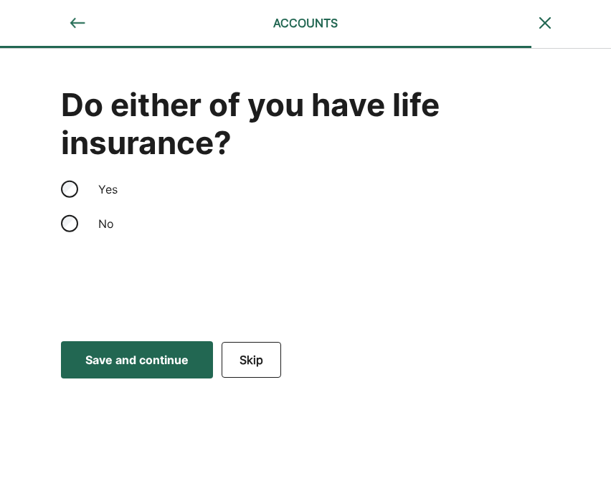
click at [143, 359] on div "Save and continue" at bounding box center [136, 359] width 103 height 17
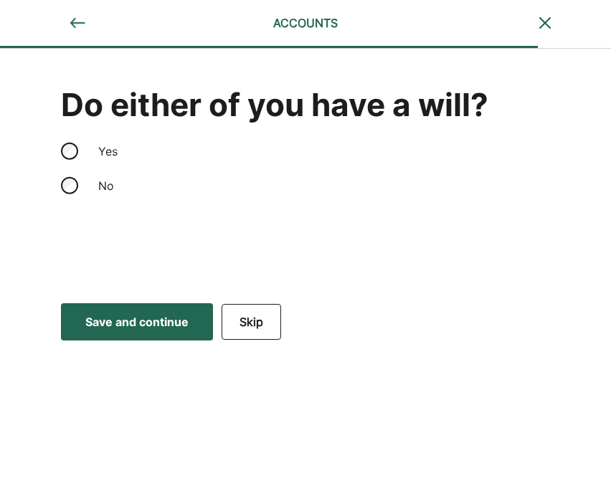
click at [143, 327] on div "Save and continue" at bounding box center [136, 321] width 103 height 17
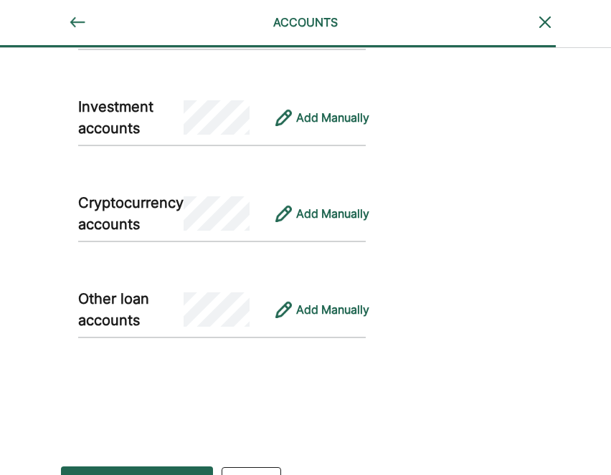
scroll to position [935, 0]
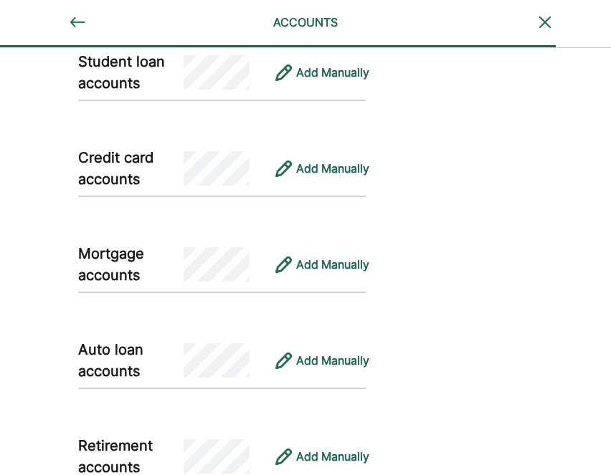
click at [430, 270] on div "Connect your and your partners' personal accounts Please tell us about both you…" at bounding box center [222, 236] width 444 height 1315
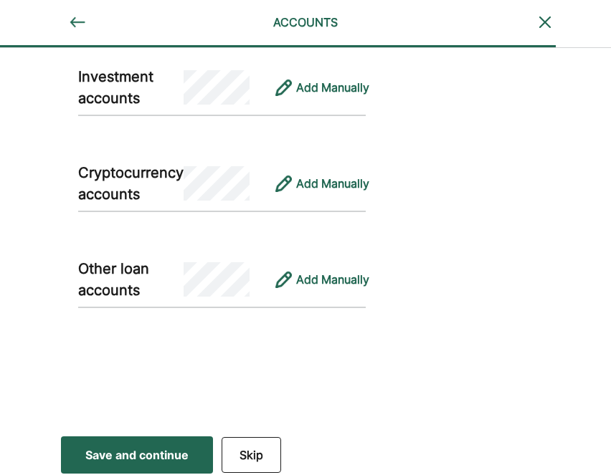
click at [258, 462] on button "Skip" at bounding box center [252, 455] width 60 height 36
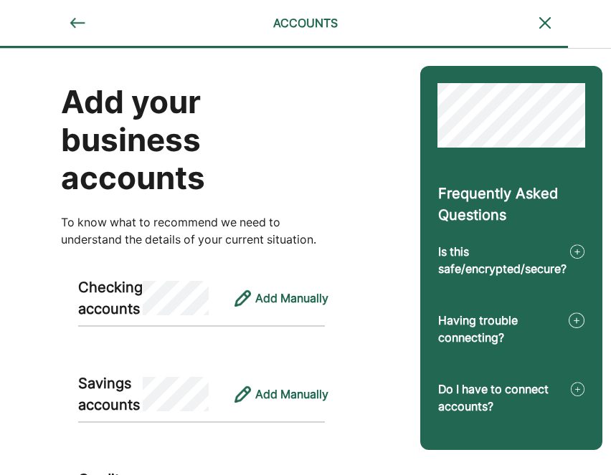
scroll to position [0, 8]
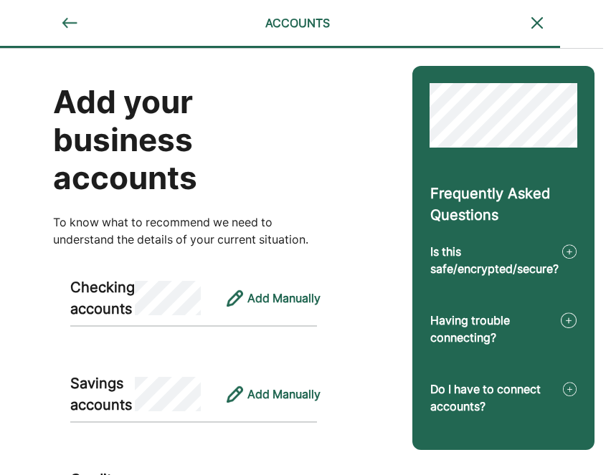
click at [509, 55] on div "Frequently Asked Questions Is this safe/encrypted/secure? Having trouble connec…" at bounding box center [503, 414] width 216 height 730
click at [65, 25] on img at bounding box center [69, 22] width 17 height 17
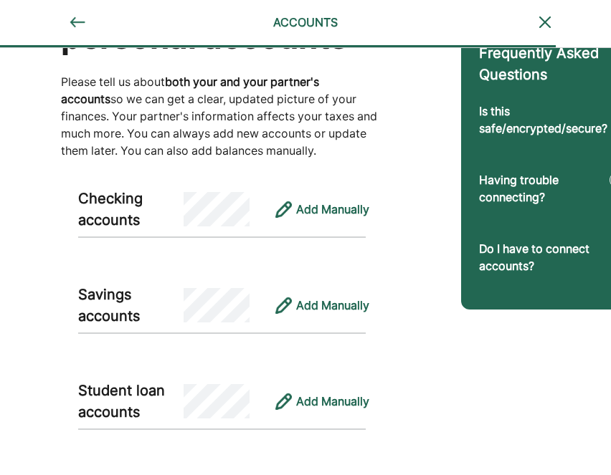
scroll to position [139, 0]
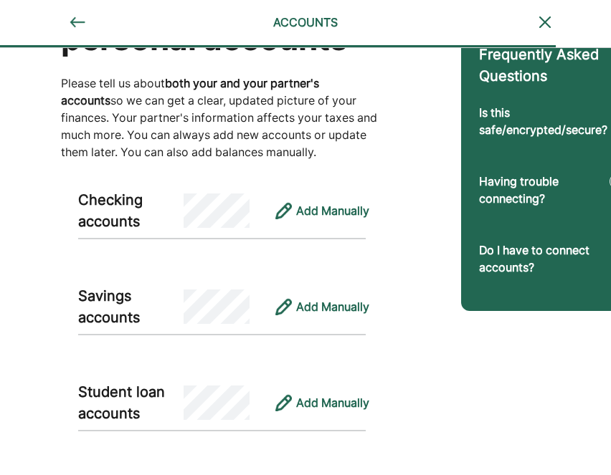
click at [338, 224] on div "Add Manually" at bounding box center [316, 211] width 99 height 34
click at [328, 210] on div "Add Manually" at bounding box center [332, 210] width 73 height 17
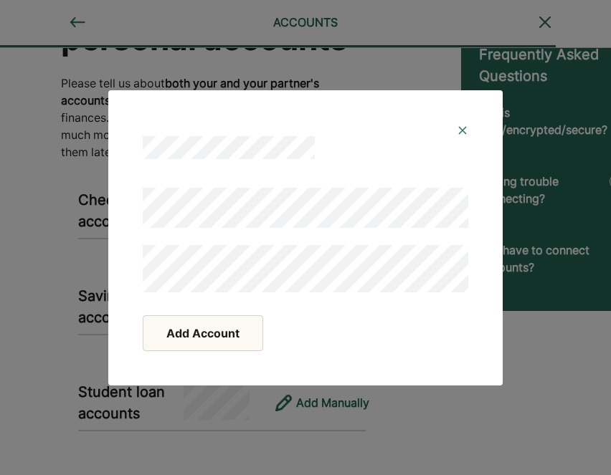
click at [462, 134] on img at bounding box center [462, 130] width 11 height 11
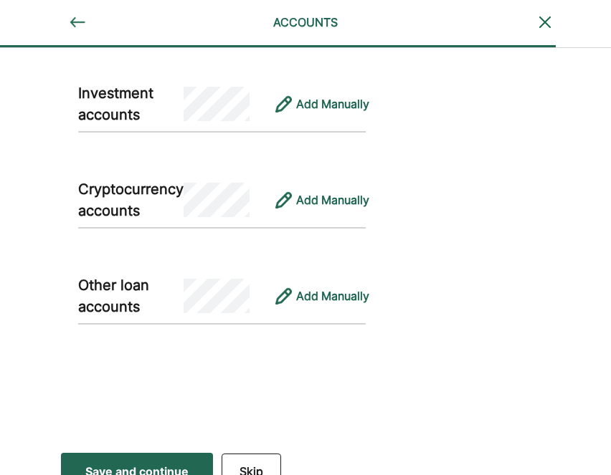
scroll to position [935, 0]
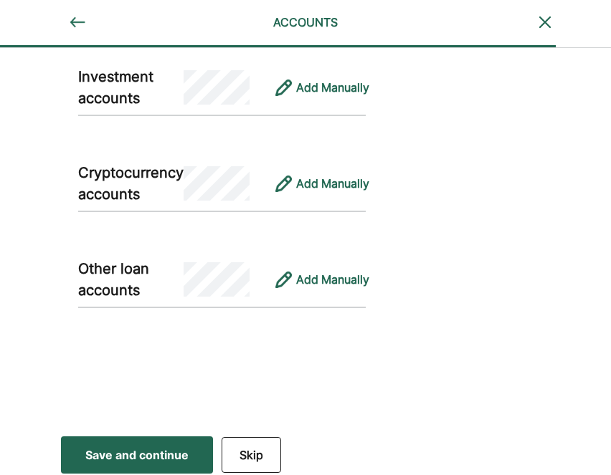
click at [166, 452] on div "Save and continue" at bounding box center [136, 455] width 103 height 17
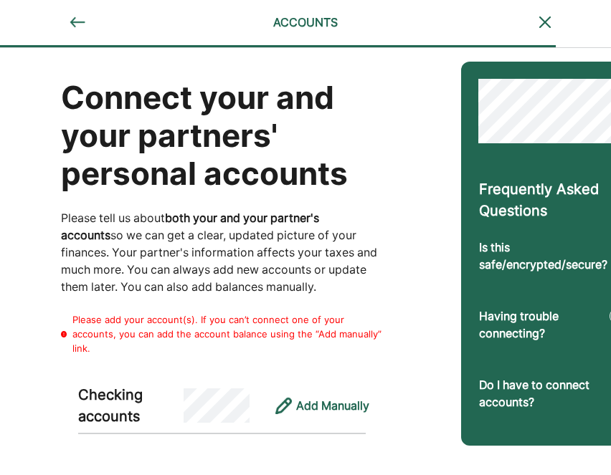
scroll to position [0, 0]
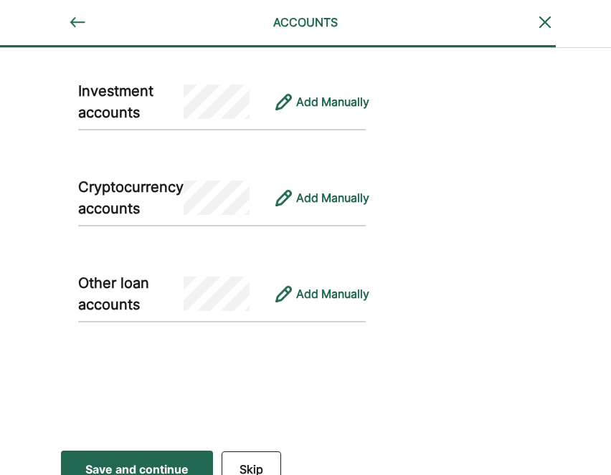
click at [257, 452] on button "Skip" at bounding box center [252, 470] width 60 height 36
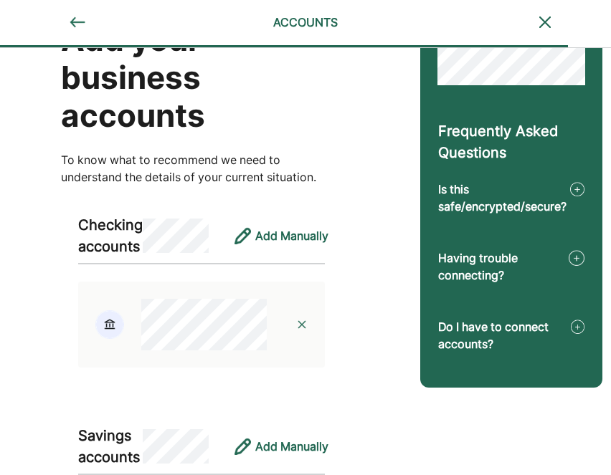
scroll to position [74, 0]
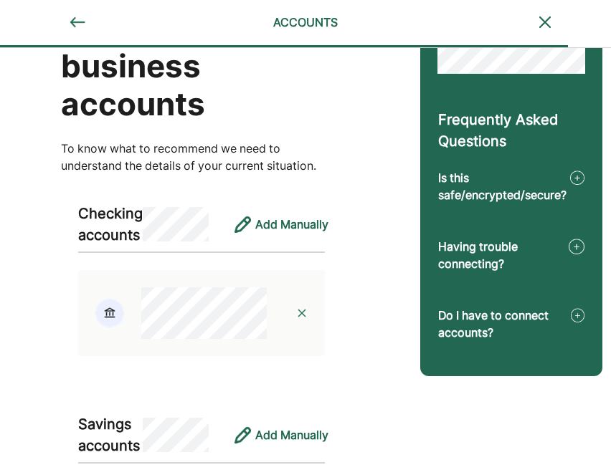
click at [235, 340] on div at bounding box center [201, 313] width 247 height 86
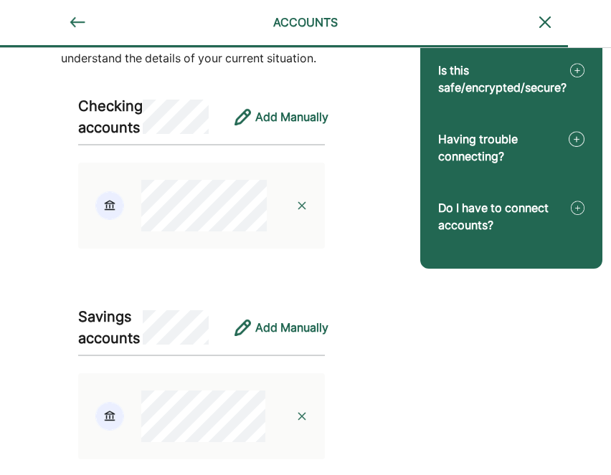
scroll to position [0, 0]
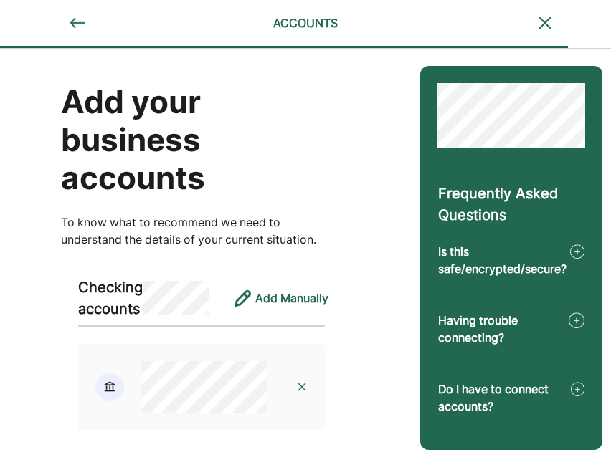
click at [82, 25] on img at bounding box center [77, 22] width 17 height 17
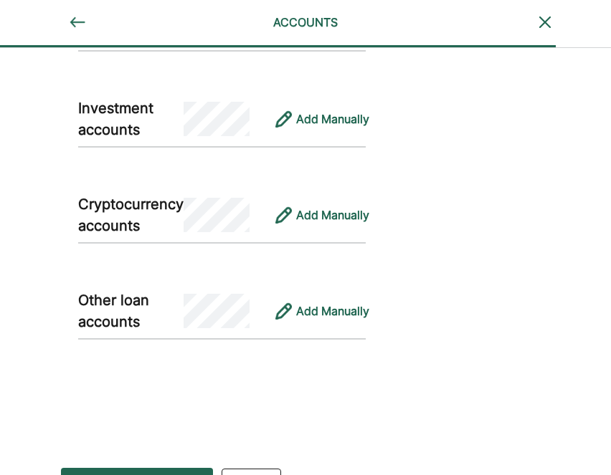
scroll to position [935, 0]
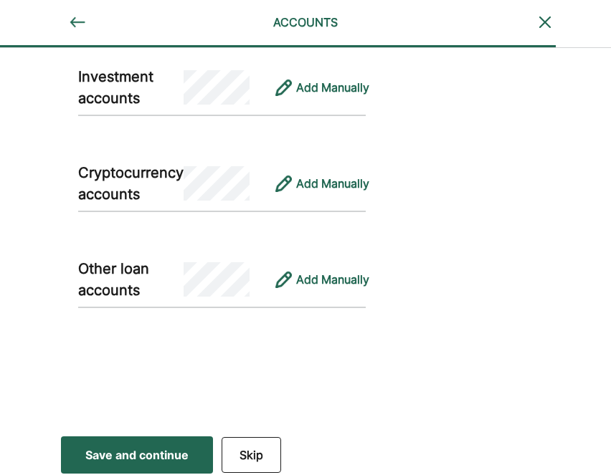
click at [252, 457] on button "Skip" at bounding box center [252, 455] width 60 height 36
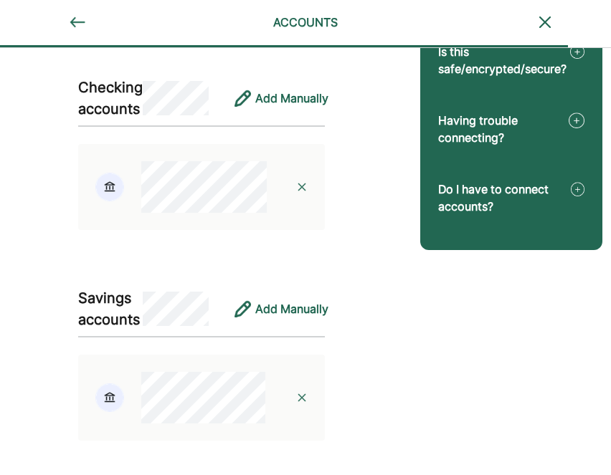
scroll to position [201, 0]
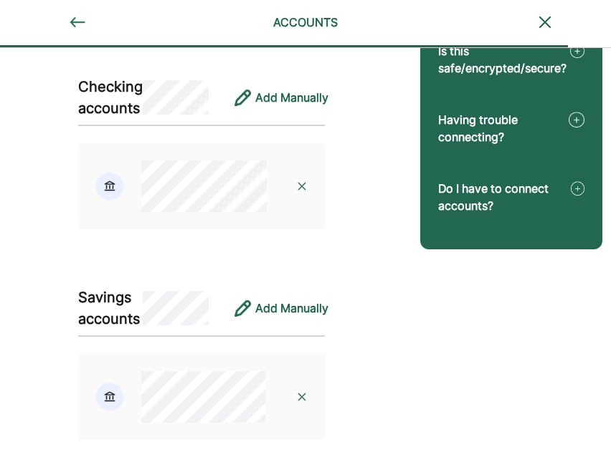
click at [301, 186] on img at bounding box center [301, 186] width 11 height 11
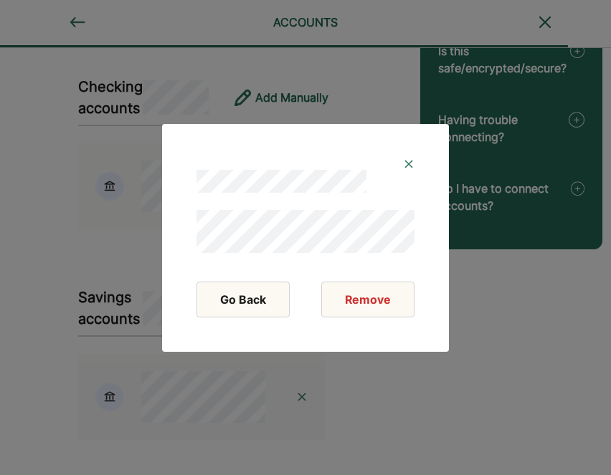
click at [409, 164] on img at bounding box center [408, 163] width 11 height 11
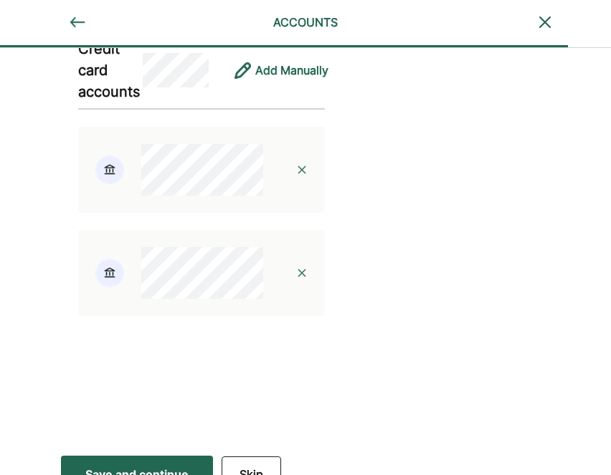
scroll to position [800, 0]
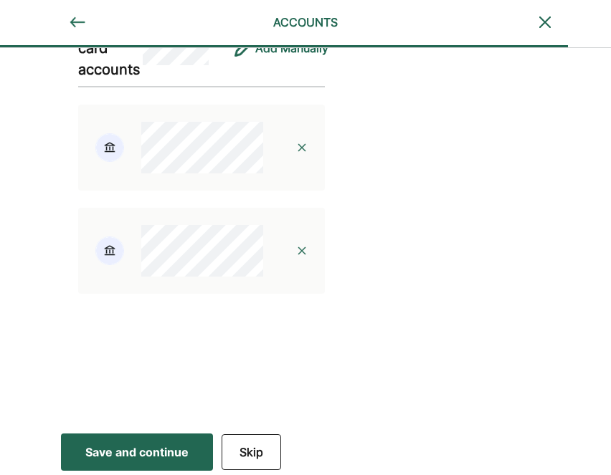
click at [172, 448] on div "Save and continue" at bounding box center [136, 452] width 103 height 17
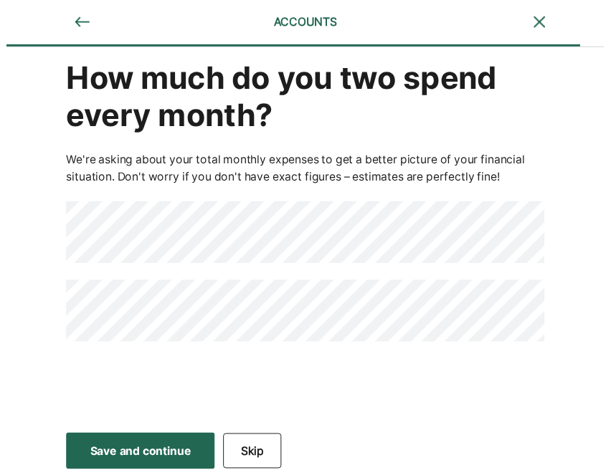
scroll to position [0, 0]
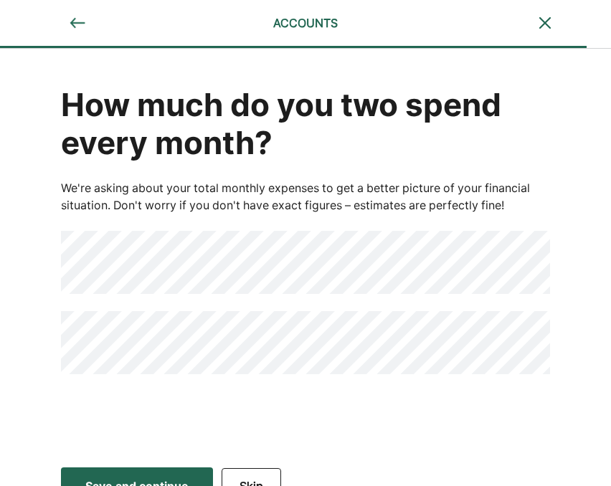
click at [75, 46] on div at bounding box center [293, 47] width 587 height 2
click at [74, 24] on img at bounding box center [77, 22] width 17 height 17
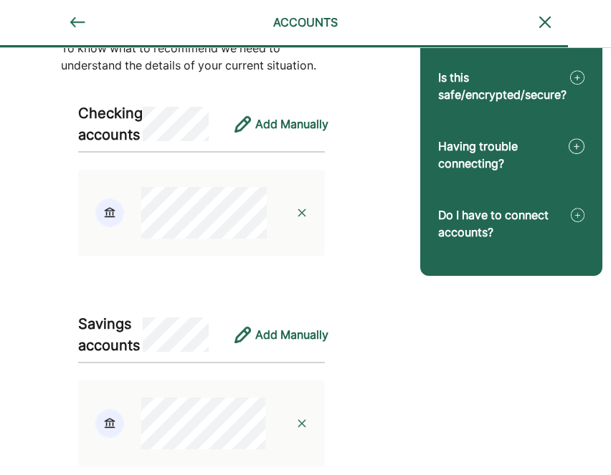
scroll to position [163, 0]
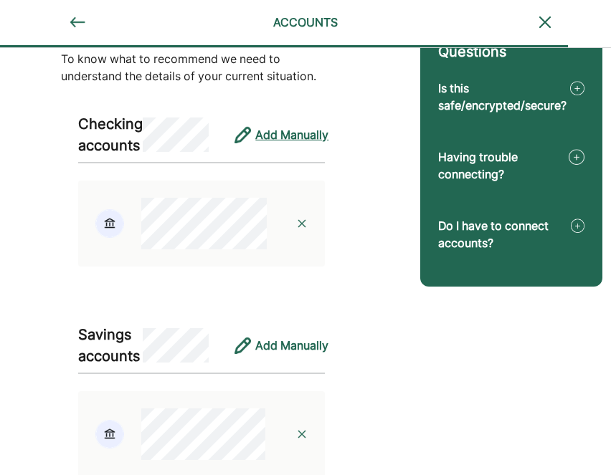
click at [318, 131] on div "Add Manually" at bounding box center [291, 134] width 73 height 17
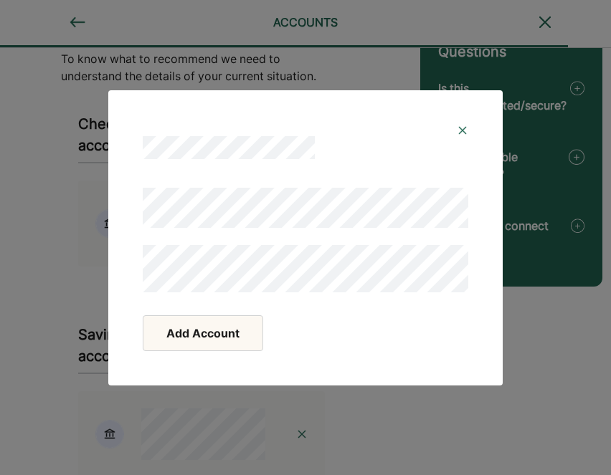
click at [458, 131] on img at bounding box center [462, 130] width 11 height 11
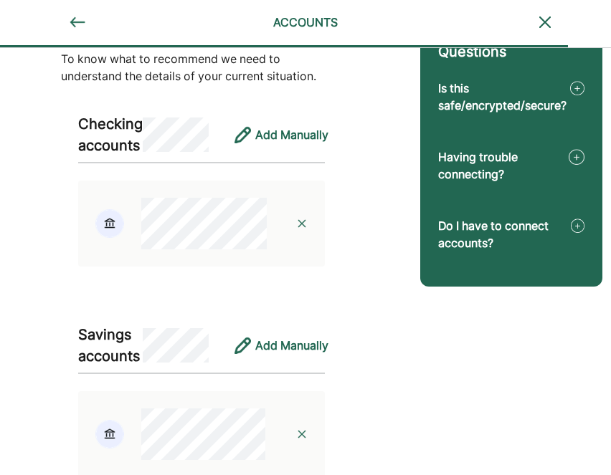
click at [118, 225] on img at bounding box center [109, 223] width 29 height 29
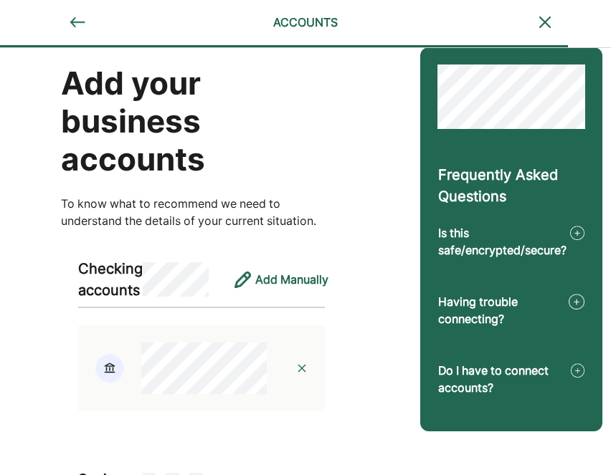
scroll to position [17, 0]
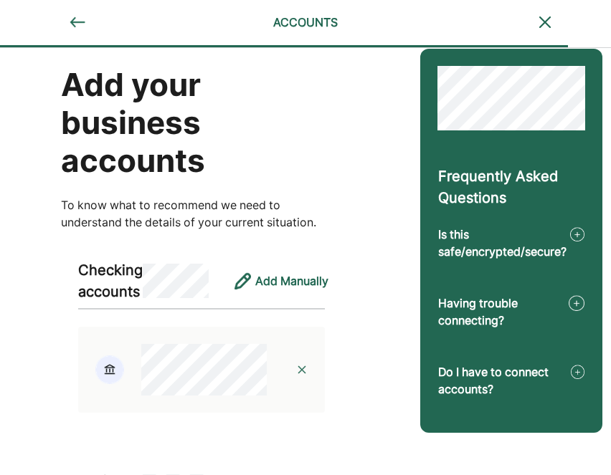
click at [299, 369] on img at bounding box center [301, 369] width 11 height 11
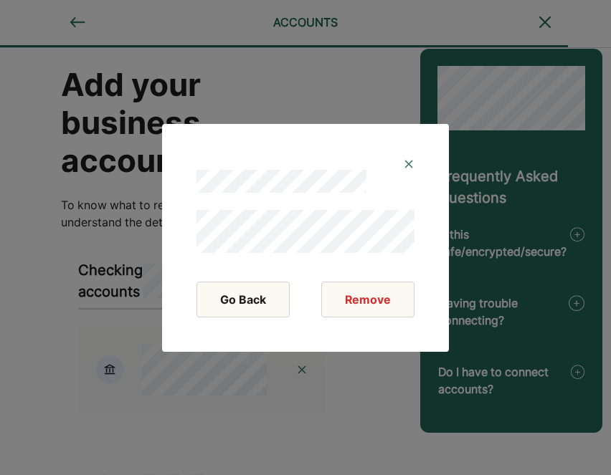
click at [374, 294] on button "Remove" at bounding box center [367, 300] width 93 height 36
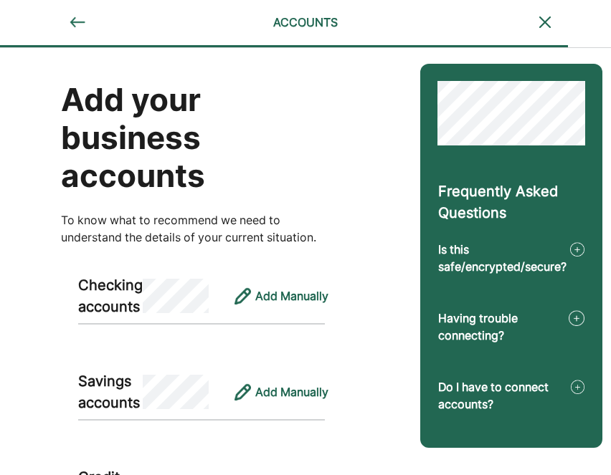
scroll to position [0, 0]
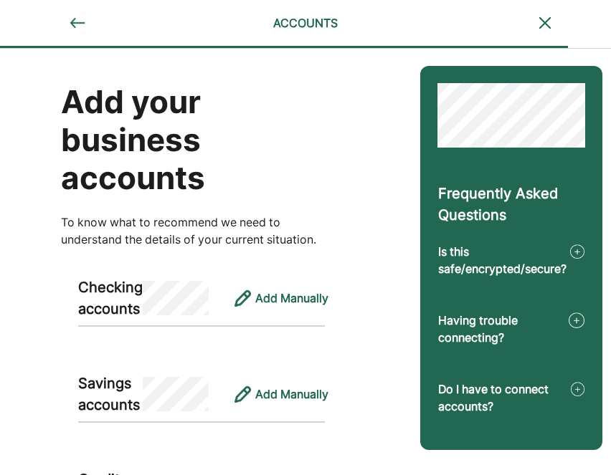
click at [73, 25] on img at bounding box center [77, 22] width 17 height 17
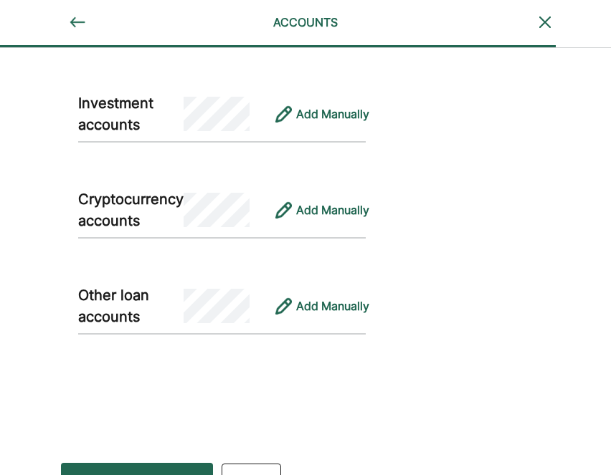
scroll to position [1606, 0]
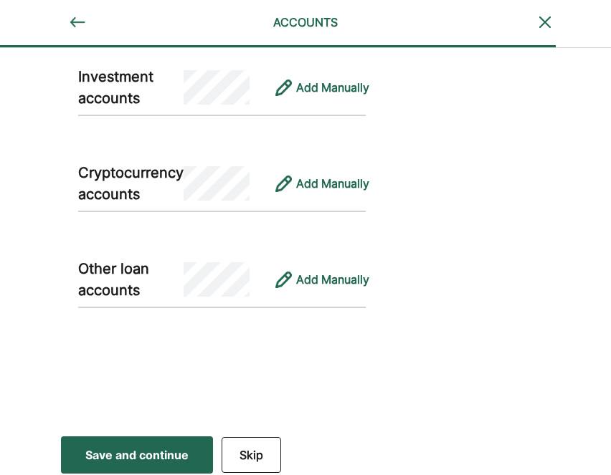
click at [141, 447] on div "Save and continue" at bounding box center [136, 455] width 103 height 17
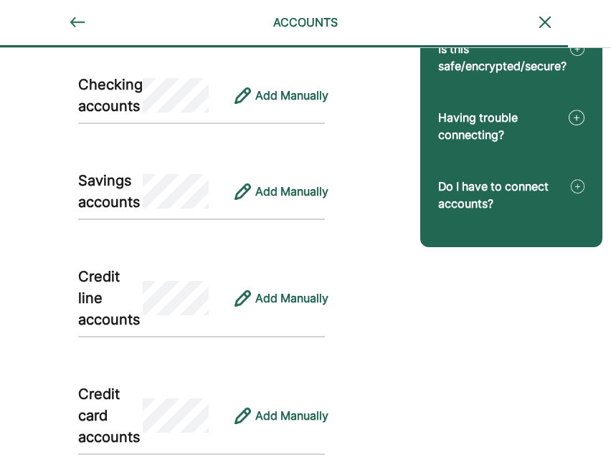
scroll to position [353, 0]
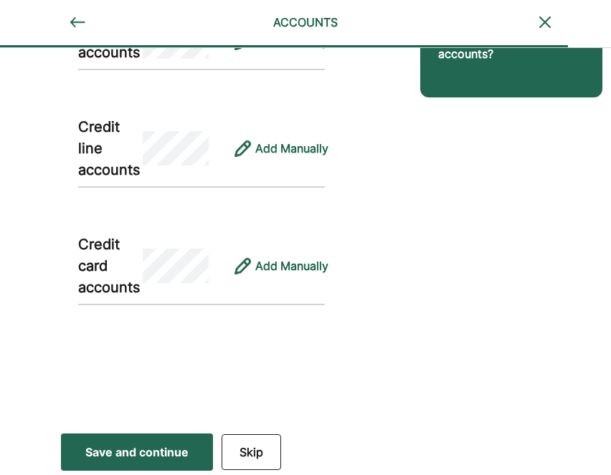
click at [255, 454] on button "Skip" at bounding box center [252, 453] width 60 height 36
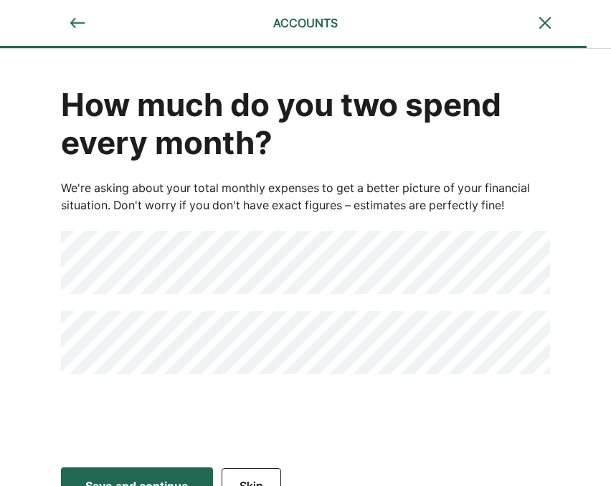
scroll to position [25, 0]
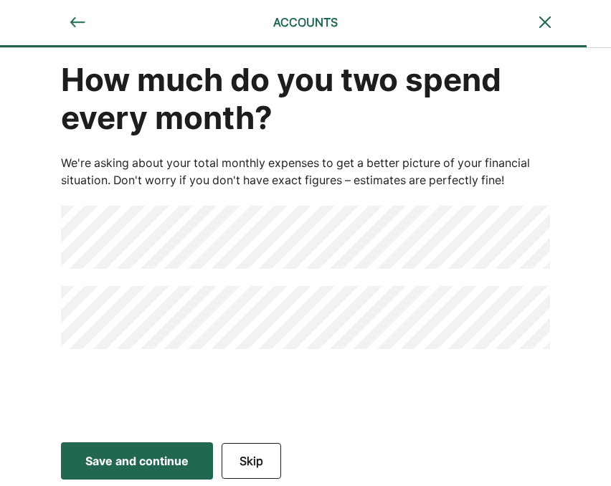
click at [609, 261] on div "How much do you two spend every month? We're asking about your total monthly ex…" at bounding box center [305, 230] width 611 height 412
click at [145, 457] on div "Save and continue" at bounding box center [136, 460] width 103 height 17
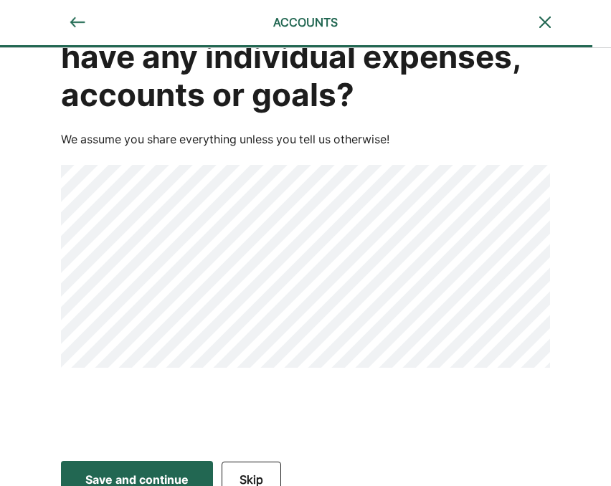
scroll to position [104, 0]
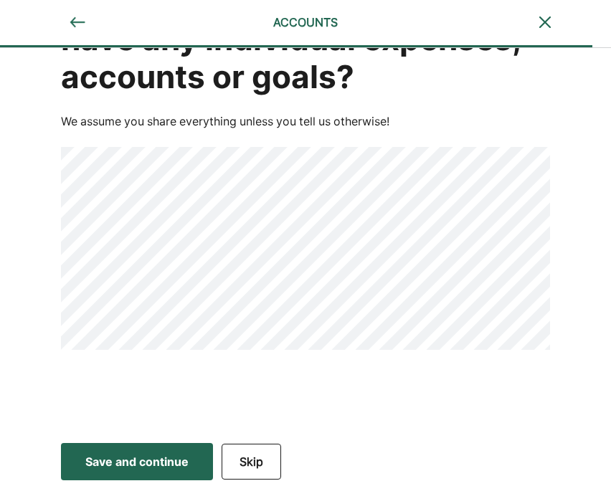
click at [146, 459] on div "Save and continue" at bounding box center [136, 461] width 103 height 17
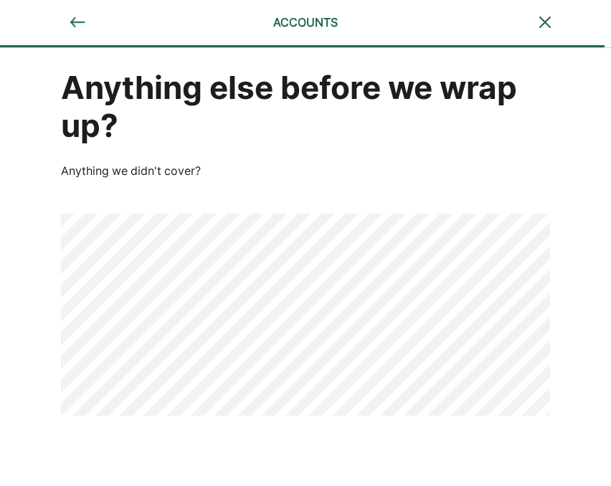
scroll to position [0, 0]
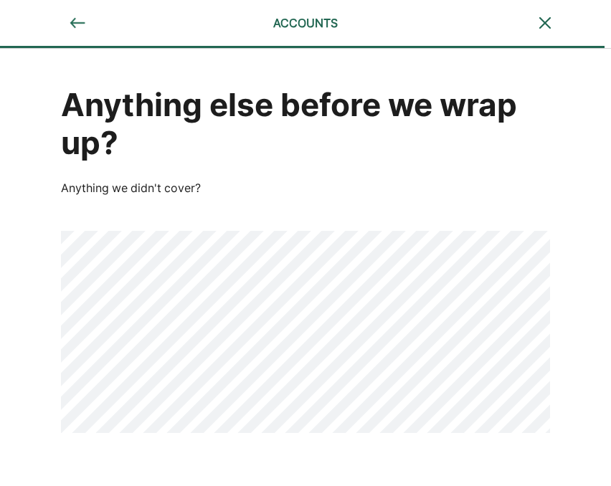
click at [601, 384] on div "Anything else before we wrap up? Anything we didn't cover?" at bounding box center [305, 284] width 611 height 470
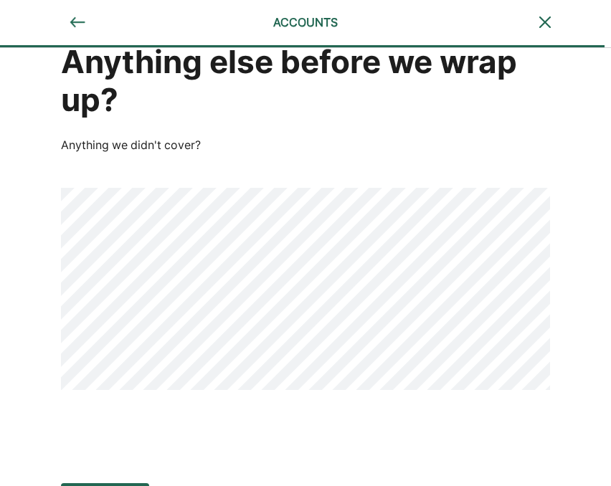
scroll to position [83, 0]
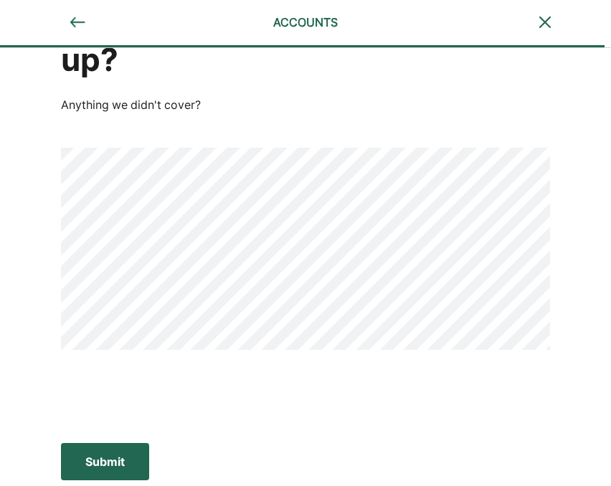
click at [102, 472] on button "Submit Submit Submit" at bounding box center [105, 461] width 88 height 37
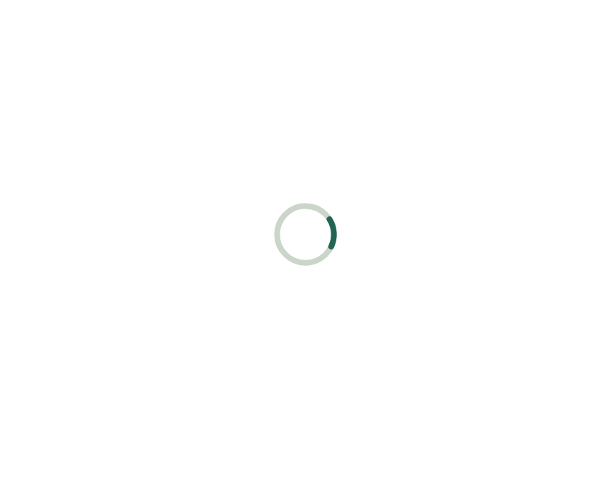
scroll to position [0, 0]
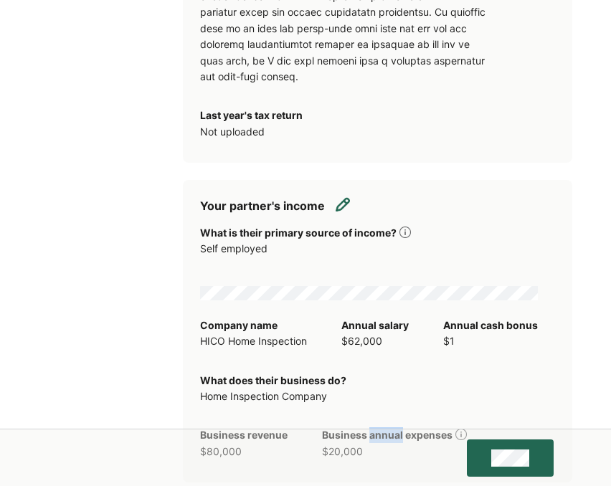
scroll to position [4952, 0]
